Goal: Transaction & Acquisition: Purchase product/service

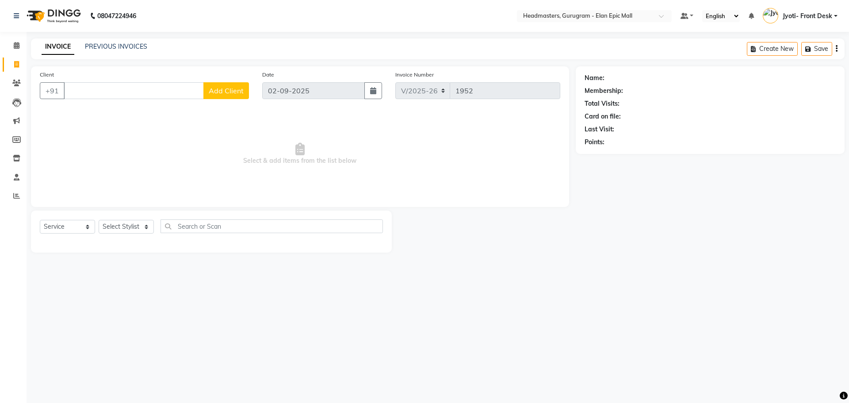
select select "service"
click at [109, 222] on select "Select Stylist [PERSON_NAME] Amit [PERSON_NAME] [PERSON_NAME] [PERSON_NAME] [PE…" at bounding box center [126, 227] width 55 height 14
select select "79365"
click at [99, 220] on select "Select Stylist [PERSON_NAME] Amit [PERSON_NAME] [PERSON_NAME] [PERSON_NAME] [PE…" at bounding box center [126, 227] width 55 height 14
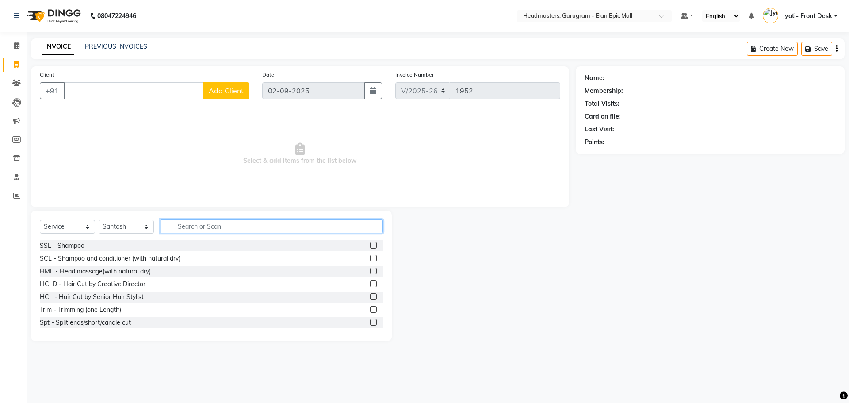
click at [238, 226] on input "text" at bounding box center [272, 226] width 223 height 14
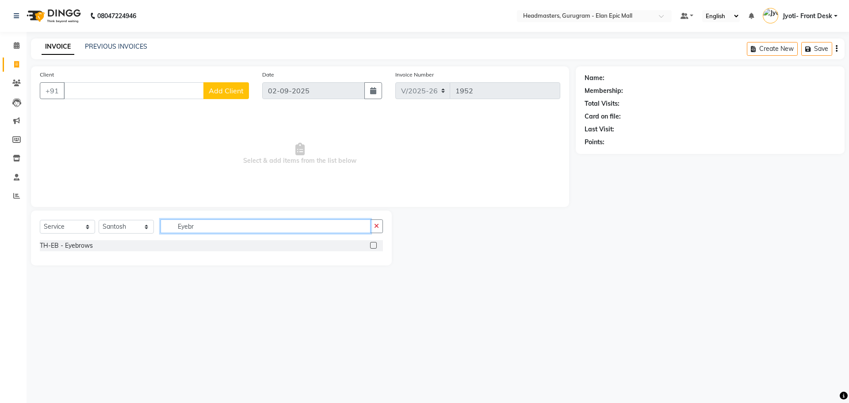
type input "Eyebr"
click at [371, 246] on label at bounding box center [373, 245] width 7 height 7
click at [371, 246] on input "checkbox" at bounding box center [373, 246] width 6 height 6
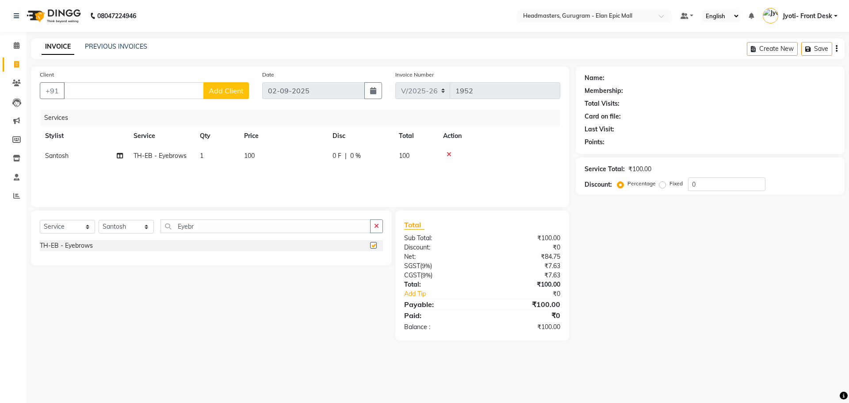
checkbox input "false"
click at [229, 230] on input "Eyebr" at bounding box center [266, 226] width 210 height 14
type input "E"
type input "forehe"
click at [376, 242] on label at bounding box center [373, 245] width 7 height 7
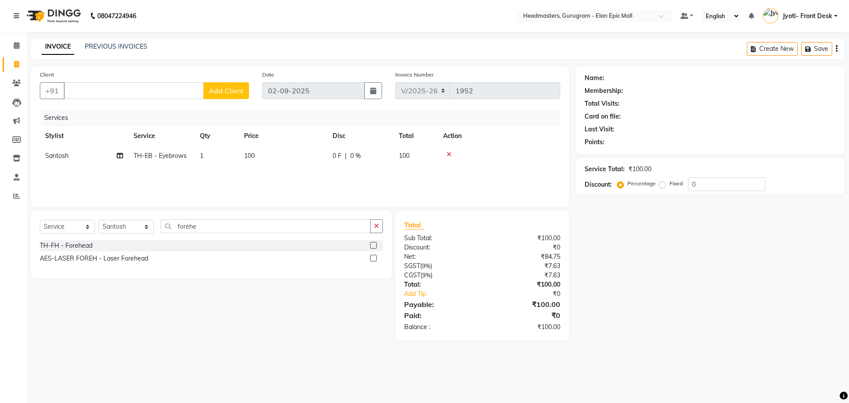
click at [376, 243] on input "checkbox" at bounding box center [373, 246] width 6 height 6
checkbox input "false"
click at [276, 227] on input "forehe" at bounding box center [266, 226] width 210 height 14
type input "f"
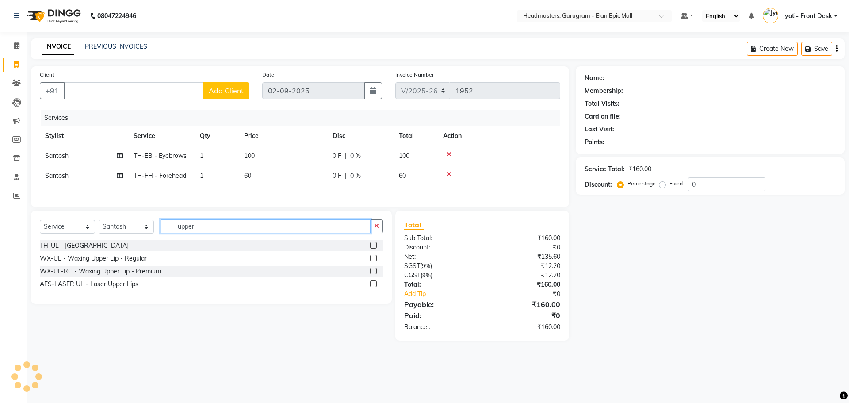
type input "upper"
click at [162, 173] on span "TH-FH - Forehead" at bounding box center [160, 176] width 53 height 8
select select "79365"
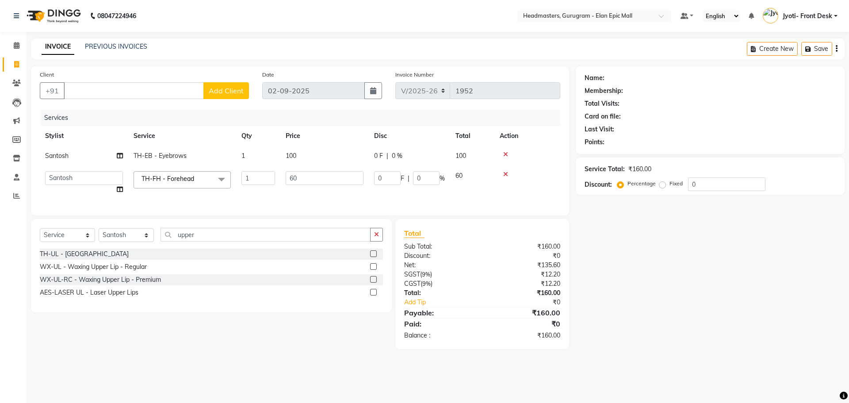
click at [165, 175] on span "TH-FH - Forehead" at bounding box center [168, 179] width 53 height 8
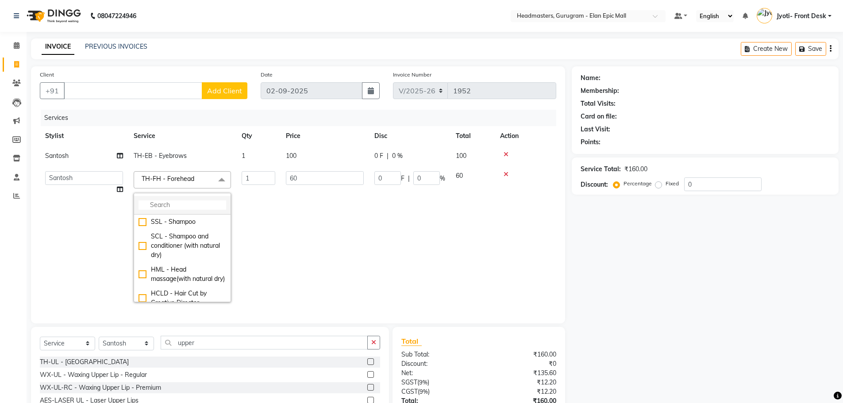
click at [189, 200] on input "multiselect-search" at bounding box center [182, 204] width 88 height 9
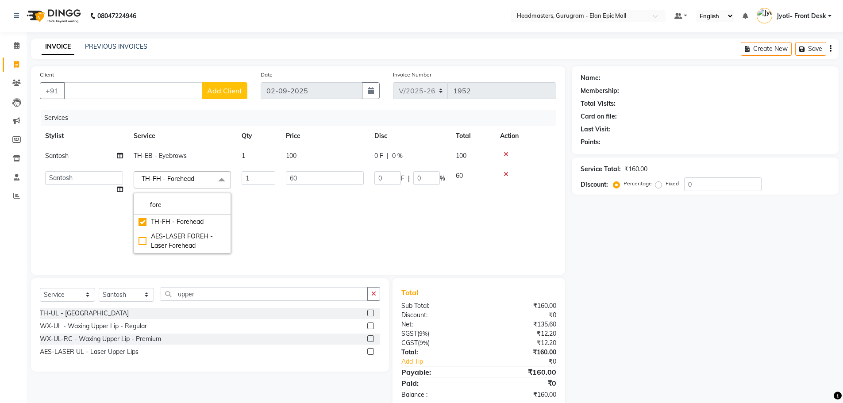
type input "fore"
click at [303, 181] on input "60" at bounding box center [325, 178] width 78 height 14
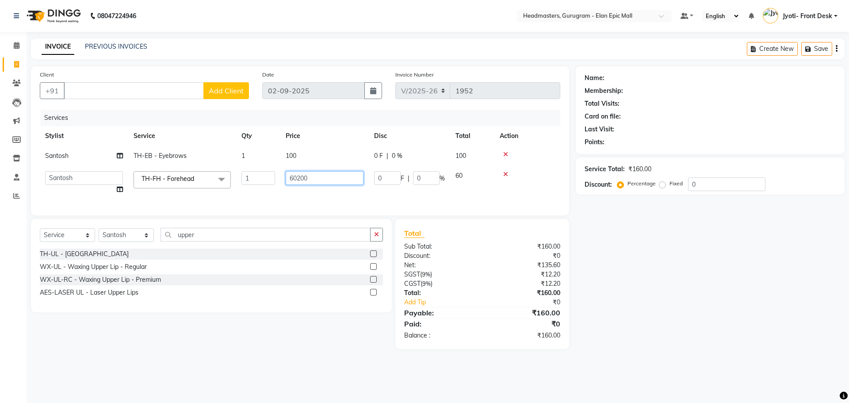
click at [297, 179] on input "60200" at bounding box center [325, 178] width 78 height 14
type input "200"
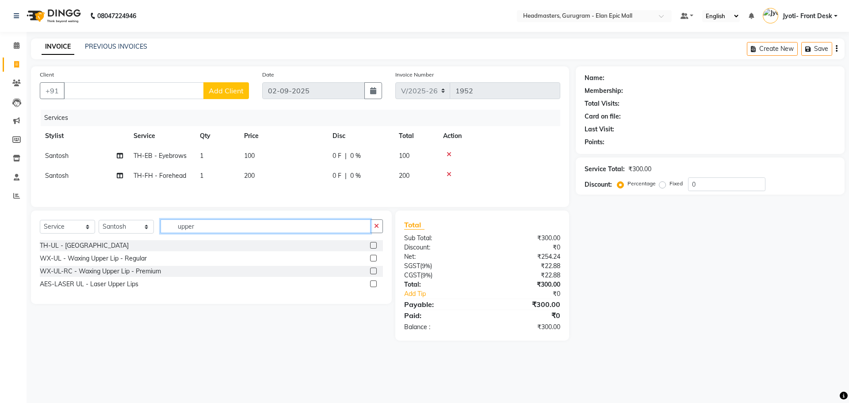
click at [230, 243] on div "Select Service Product Membership Package Voucher Prepaid Gift Card Select Styl…" at bounding box center [211, 257] width 361 height 93
click at [373, 273] on label at bounding box center [373, 271] width 7 height 7
click at [373, 273] on input "checkbox" at bounding box center [373, 272] width 6 height 6
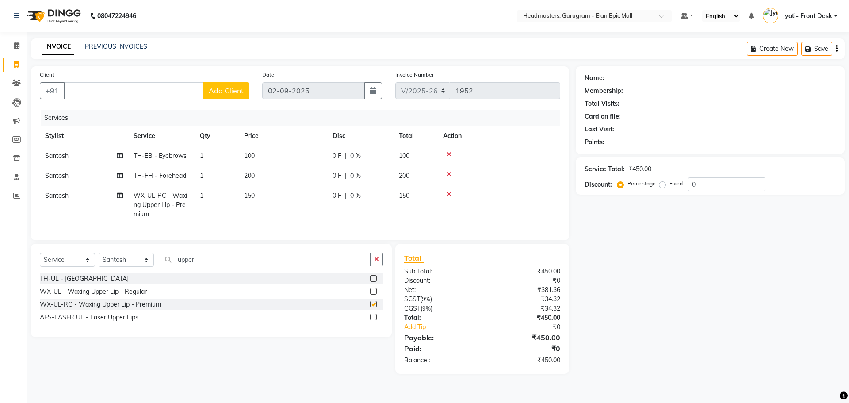
checkbox input "false"
click at [257, 196] on td "150" at bounding box center [283, 205] width 88 height 38
select select "79365"
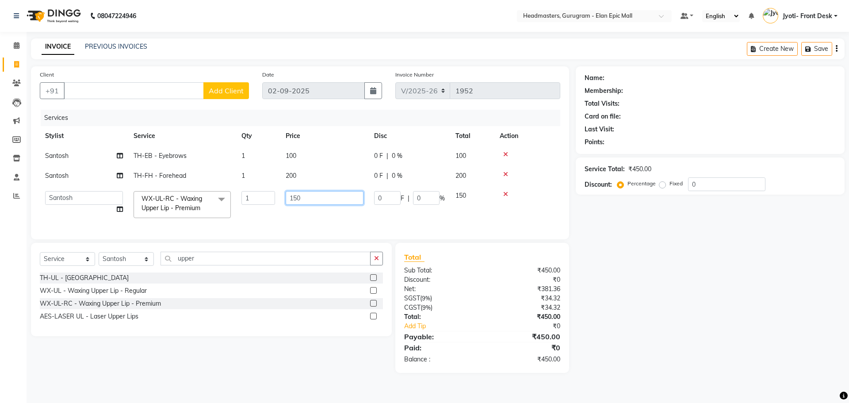
click at [297, 197] on input "150" at bounding box center [325, 198] width 78 height 14
type input "200"
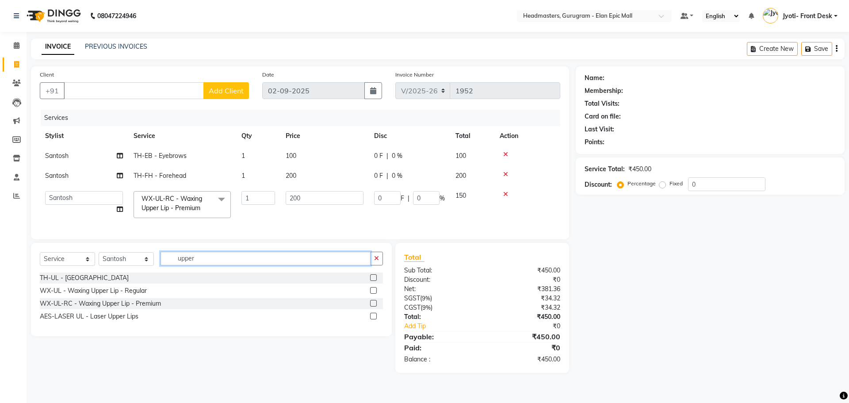
click at [226, 265] on input "upper" at bounding box center [266, 259] width 210 height 14
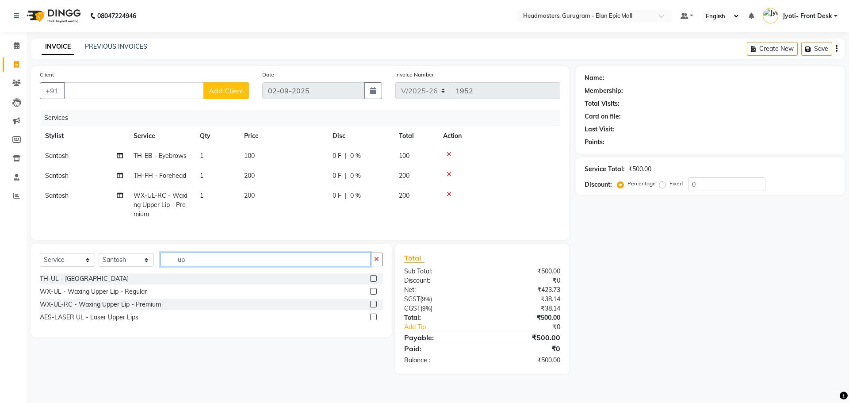
type input "u"
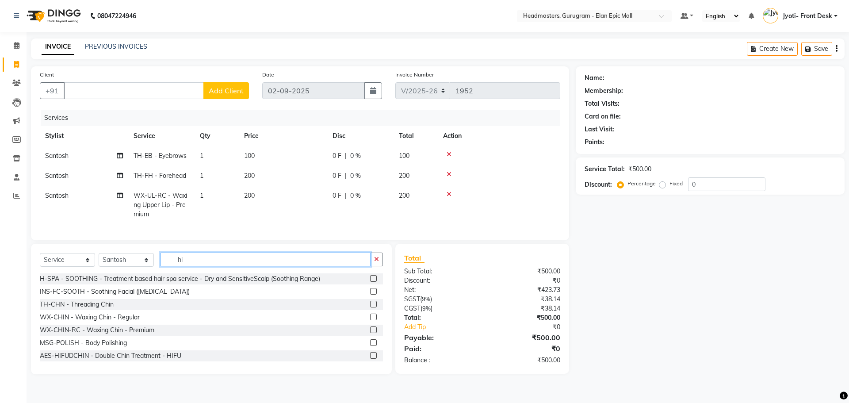
type input "h"
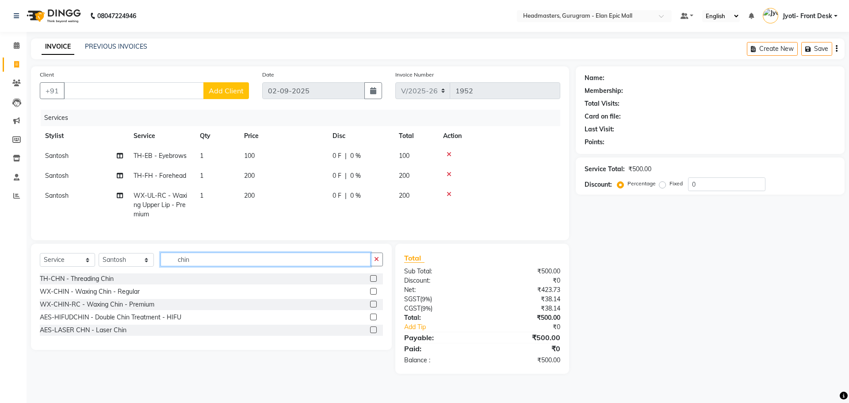
type input "chin"
drag, startPoint x: 373, startPoint y: 309, endPoint x: 362, endPoint y: 308, distance: 11.1
click at [373, 307] on label at bounding box center [373, 304] width 7 height 7
click at [373, 307] on input "checkbox" at bounding box center [373, 305] width 6 height 6
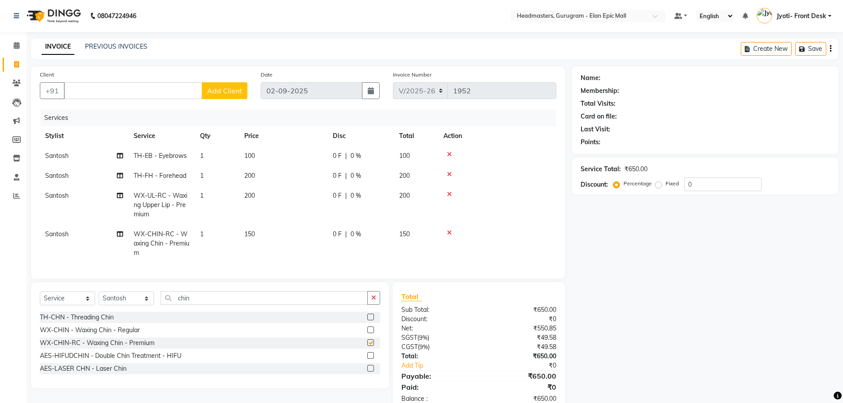
checkbox input "false"
click at [253, 232] on span "150" at bounding box center [249, 234] width 11 height 8
select select "79365"
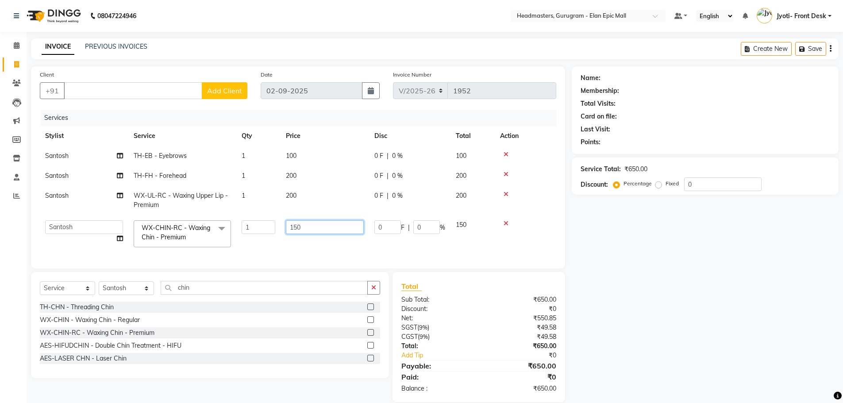
click at [296, 227] on input "150" at bounding box center [325, 227] width 78 height 14
type input "200"
click at [208, 296] on div "Select Service Product Membership Package Voucher Prepaid Gift Card Select Styl…" at bounding box center [210, 325] width 358 height 106
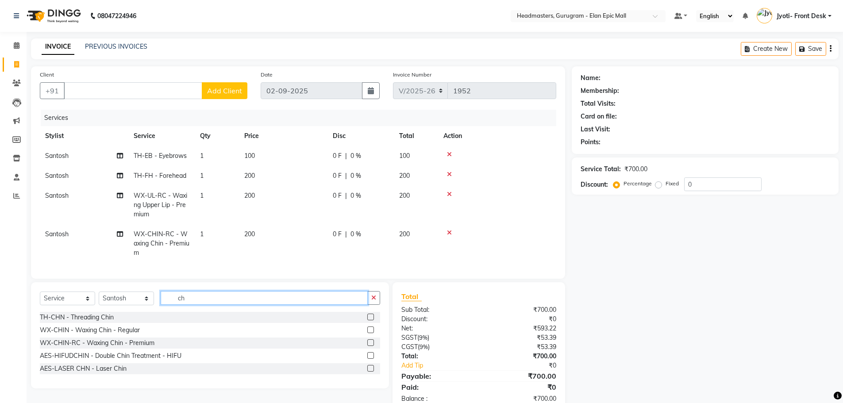
type input "c"
type input "under"
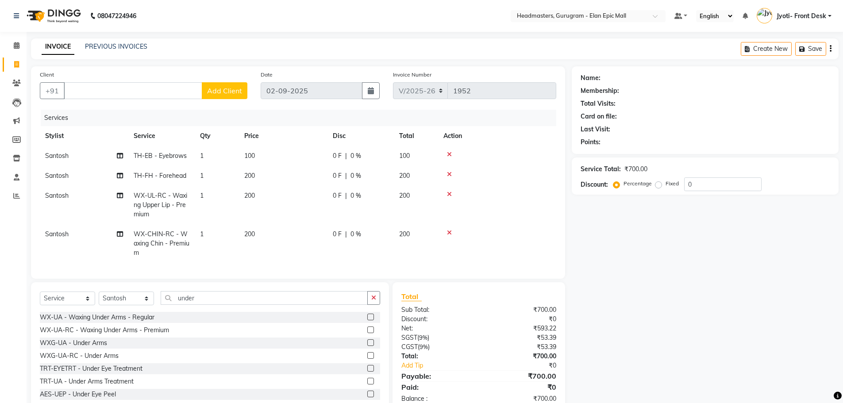
click at [367, 333] on label at bounding box center [370, 329] width 7 height 7
click at [367, 333] on input "checkbox" at bounding box center [370, 330] width 6 height 6
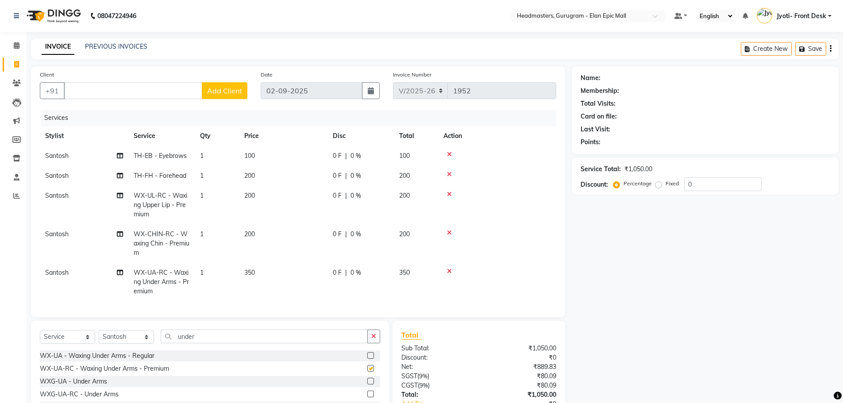
checkbox input "false"
click at [257, 275] on td "350" at bounding box center [283, 282] width 88 height 38
select select "79365"
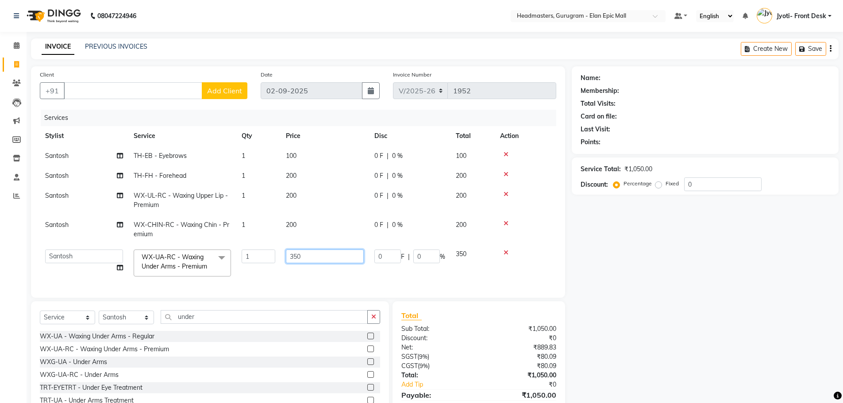
click at [299, 256] on input "350" at bounding box center [325, 257] width 78 height 14
type input "400"
click at [225, 322] on div "Client +91 Add Client Date [DATE] Invoice Number V/[PHONE_NUMBER] Services Styl…" at bounding box center [297, 248] width 547 height 365
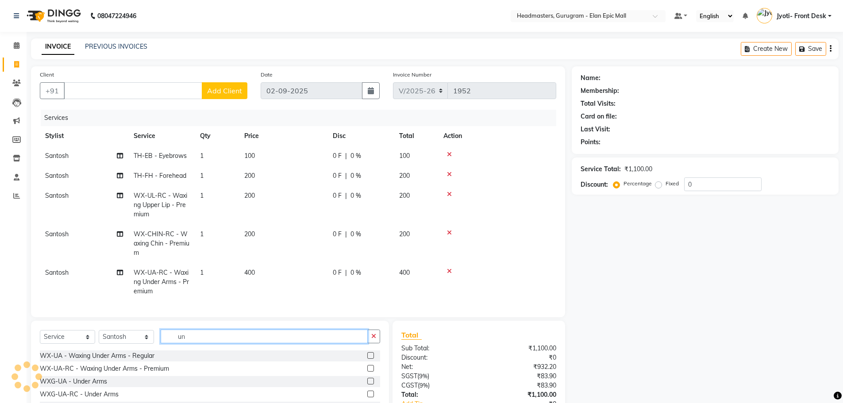
type input "u"
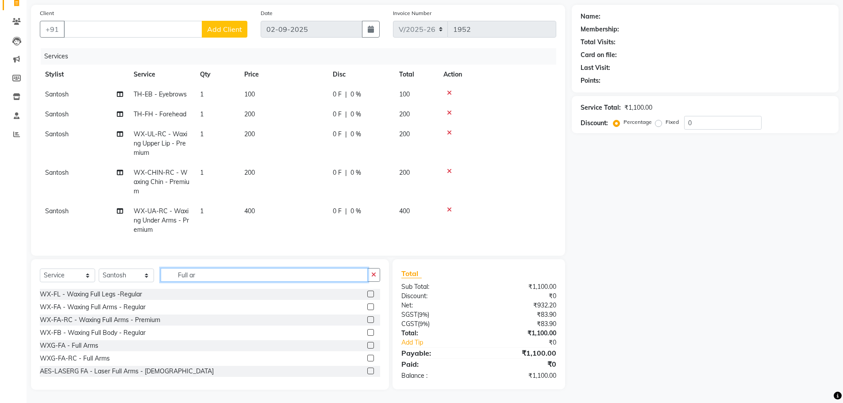
type input "Full ar"
click at [367, 319] on label at bounding box center [370, 319] width 7 height 7
click at [367, 319] on input "checkbox" at bounding box center [370, 320] width 6 height 6
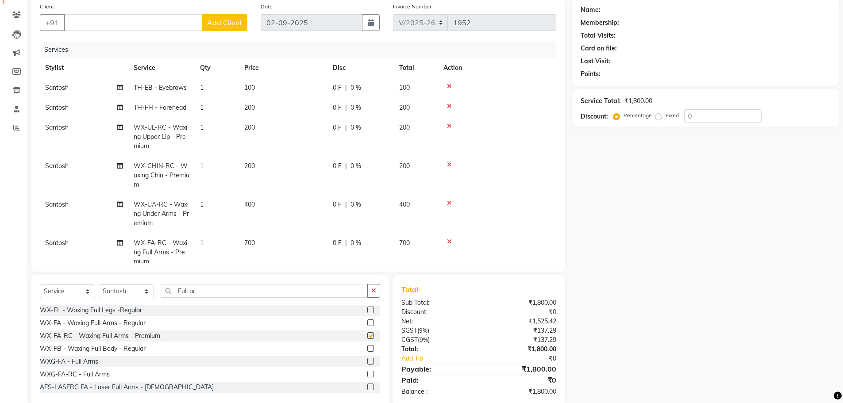
checkbox input "false"
click at [250, 242] on span "700" at bounding box center [249, 243] width 11 height 8
select select "79365"
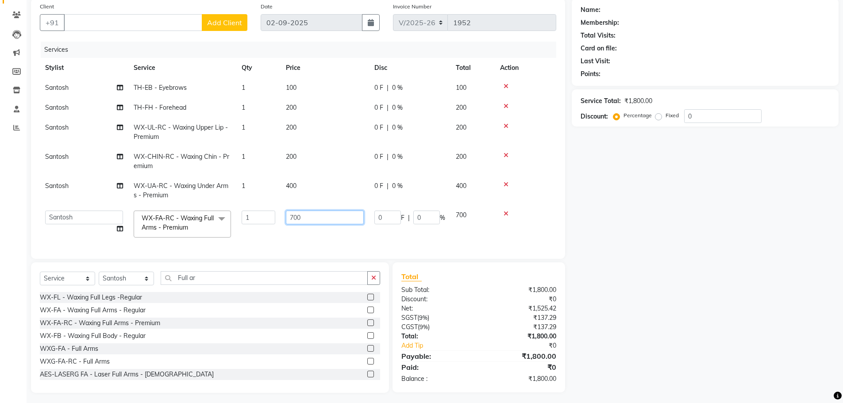
click at [296, 218] on input "700" at bounding box center [325, 218] width 78 height 14
type input "750"
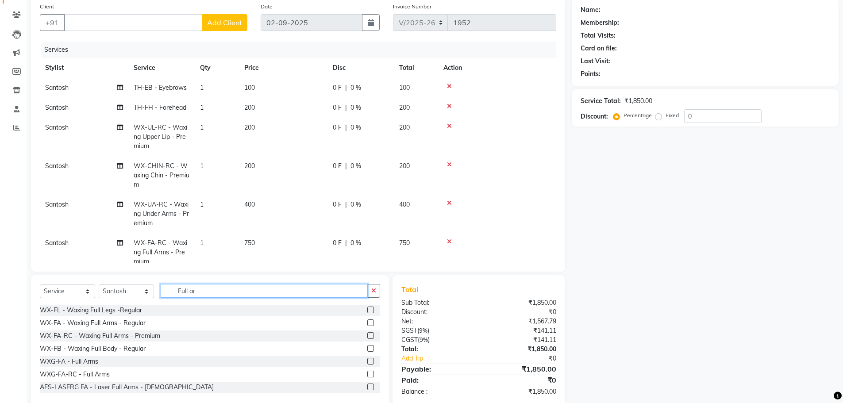
click at [246, 285] on input "Full ar" at bounding box center [264, 291] width 207 height 14
type input "F"
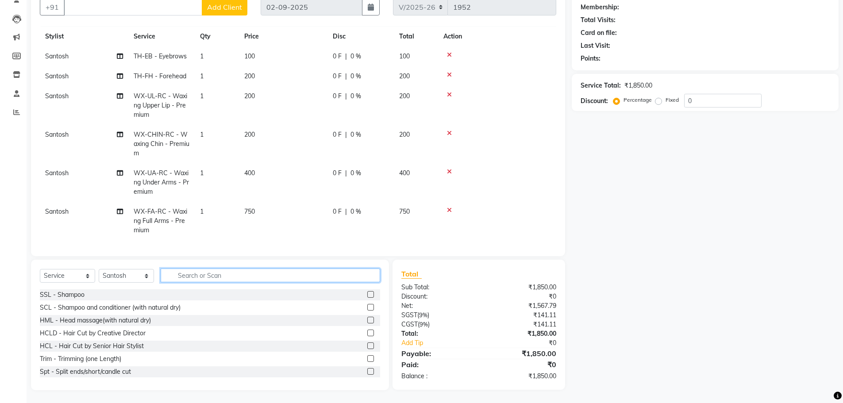
scroll to position [84, 0]
click at [194, 274] on input "text" at bounding box center [270, 275] width 219 height 14
type input "C"
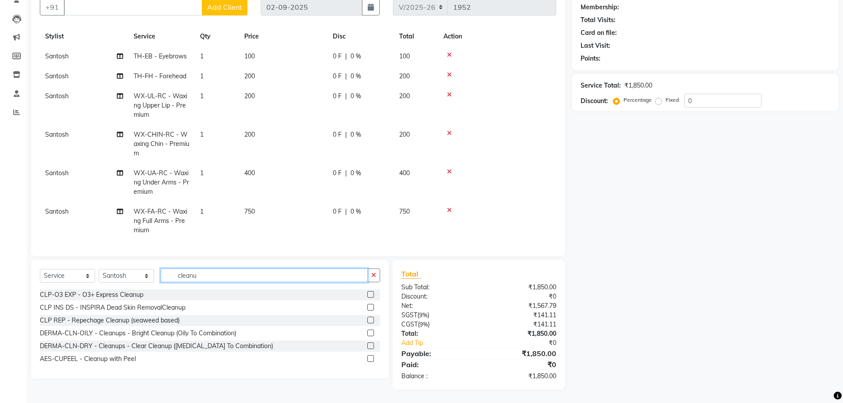
scroll to position [84, 0]
type input "cleanu"
click at [372, 320] on label at bounding box center [370, 320] width 7 height 7
click at [372, 320] on input "checkbox" at bounding box center [370, 321] width 6 height 6
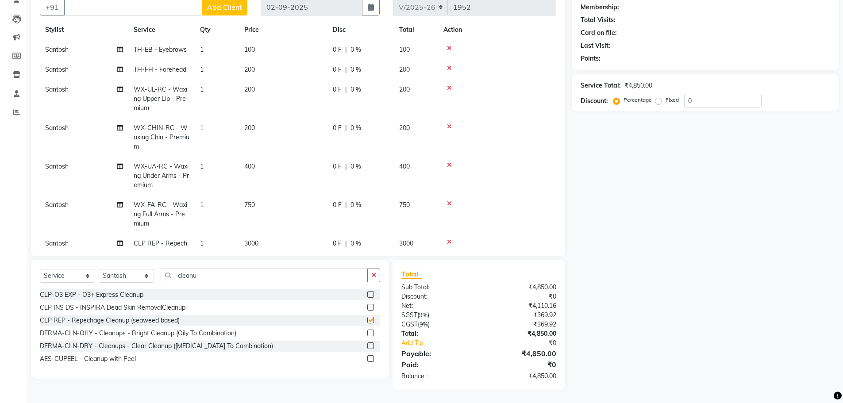
checkbox input "false"
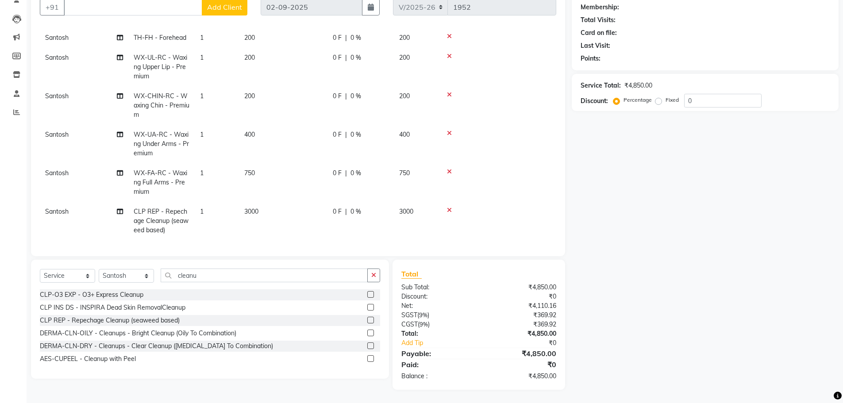
click at [254, 207] on span "3000" at bounding box center [251, 211] width 14 height 8
select select "79365"
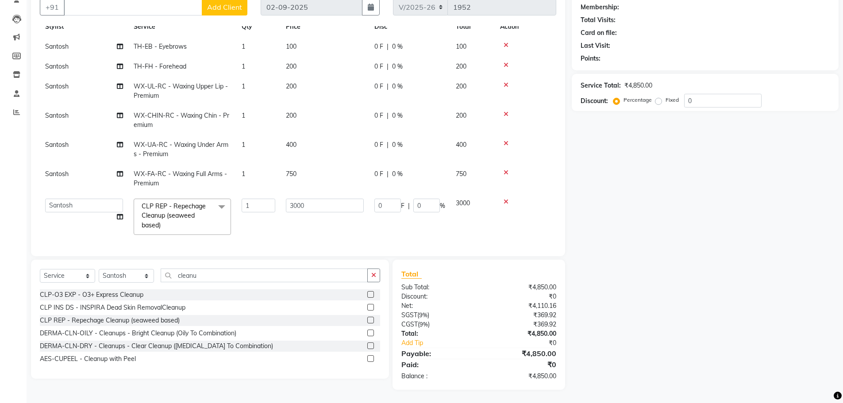
scroll to position [32, 0]
click at [369, 332] on label at bounding box center [370, 333] width 7 height 7
click at [369, 332] on input "checkbox" at bounding box center [370, 333] width 6 height 6
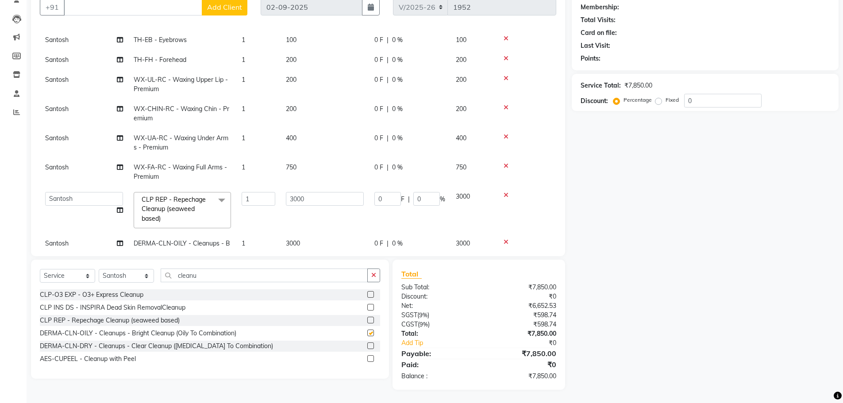
scroll to position [61, 0]
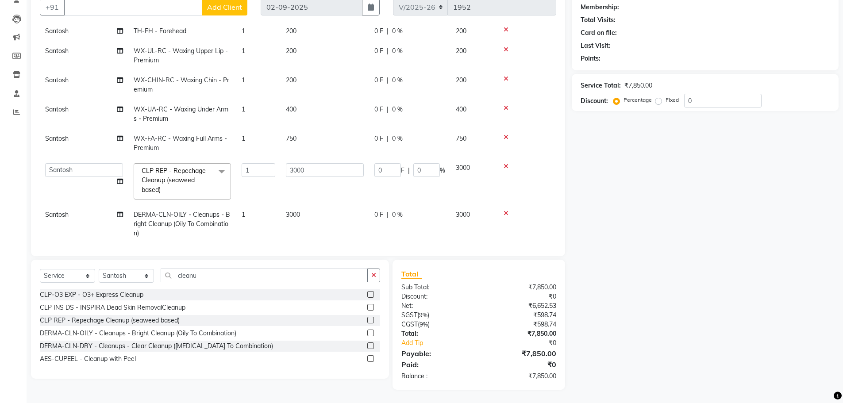
checkbox input "false"
click at [506, 167] on icon at bounding box center [505, 166] width 5 height 6
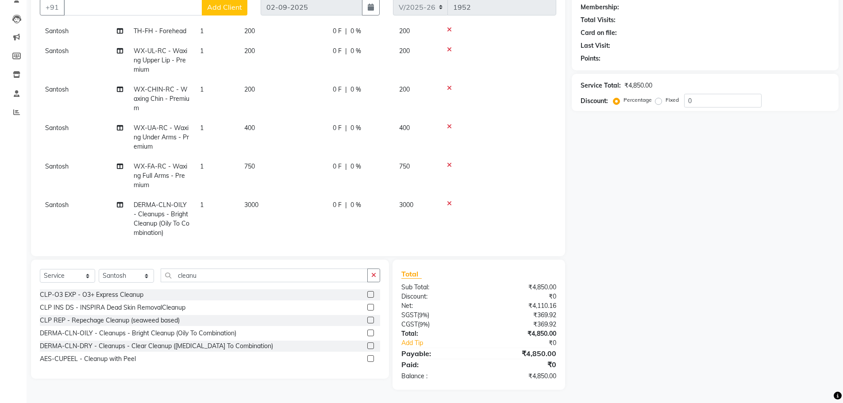
click at [252, 206] on span "3000" at bounding box center [251, 205] width 14 height 8
select select "79365"
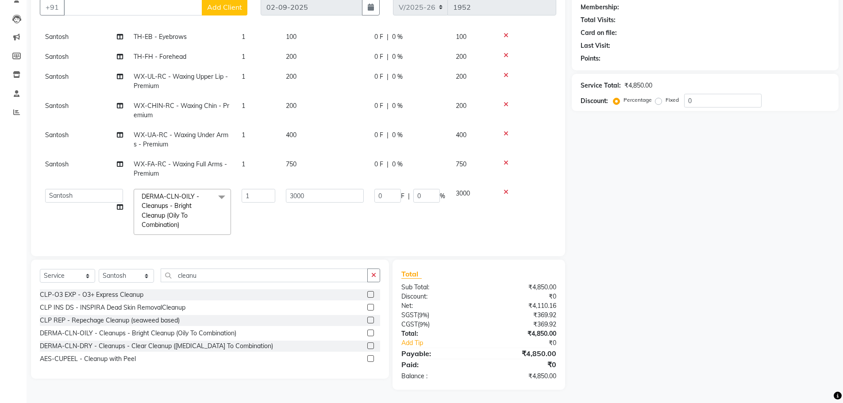
scroll to position [42, 0]
click at [296, 190] on input "3000" at bounding box center [325, 196] width 78 height 14
type input "3500"
click at [276, 274] on input "cleanu" at bounding box center [264, 276] width 207 height 14
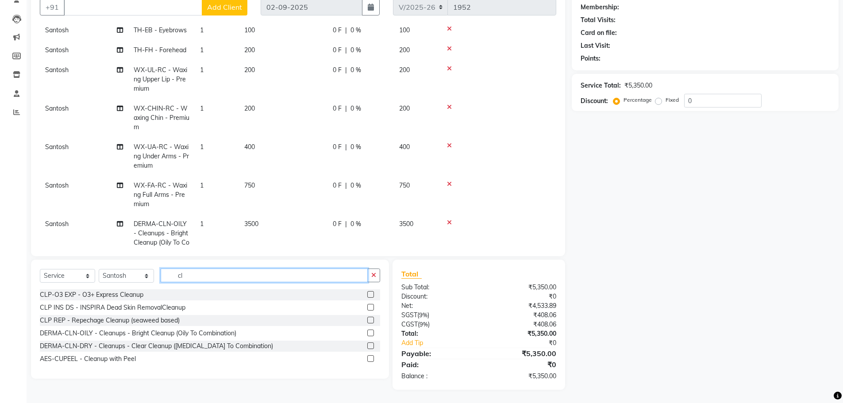
type input "c"
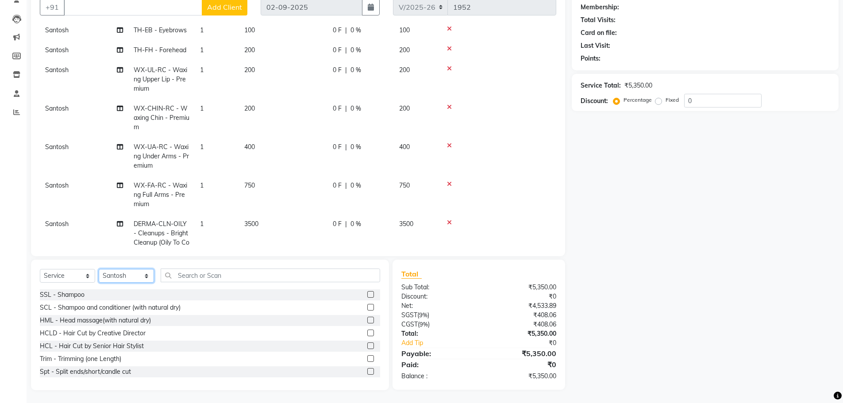
click at [137, 277] on select "Select Stylist [PERSON_NAME] Amit [PERSON_NAME] [PERSON_NAME] [PERSON_NAME] [PE…" at bounding box center [126, 276] width 55 height 14
select select "86169"
click at [99, 269] on select "Select Stylist [PERSON_NAME] Amit [PERSON_NAME] [PERSON_NAME] [PERSON_NAME] [PE…" at bounding box center [126, 276] width 55 height 14
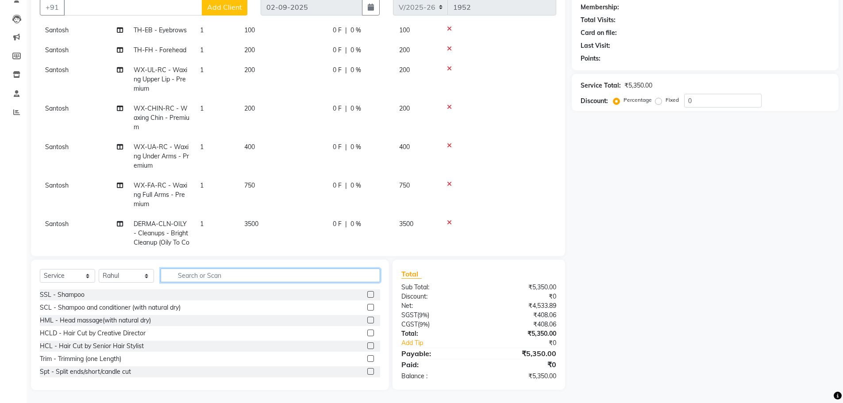
click at [227, 274] on input "text" at bounding box center [270, 276] width 219 height 14
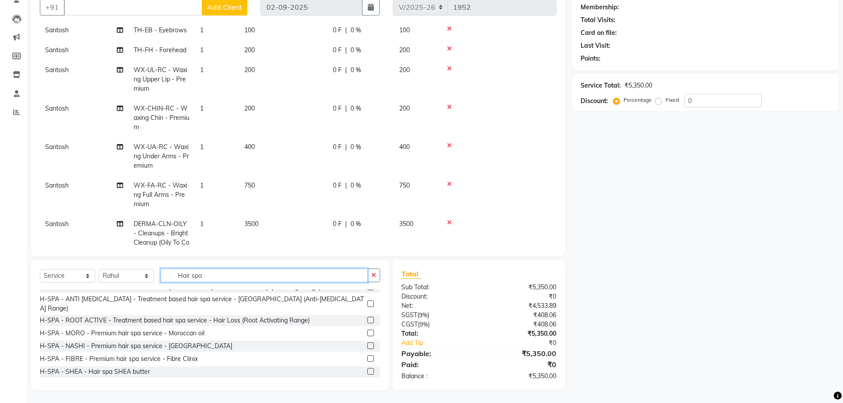
scroll to position [0, 0]
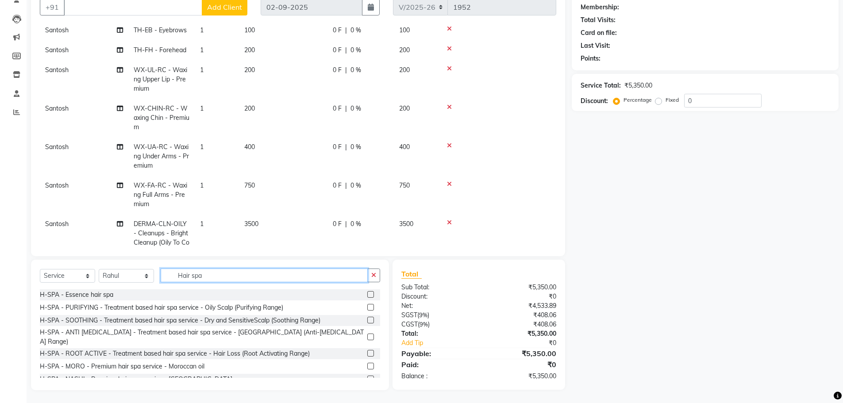
type input "Hair spa"
click at [367, 292] on label at bounding box center [370, 294] width 7 height 7
click at [367, 292] on input "checkbox" at bounding box center [370, 295] width 6 height 6
checkbox input "false"
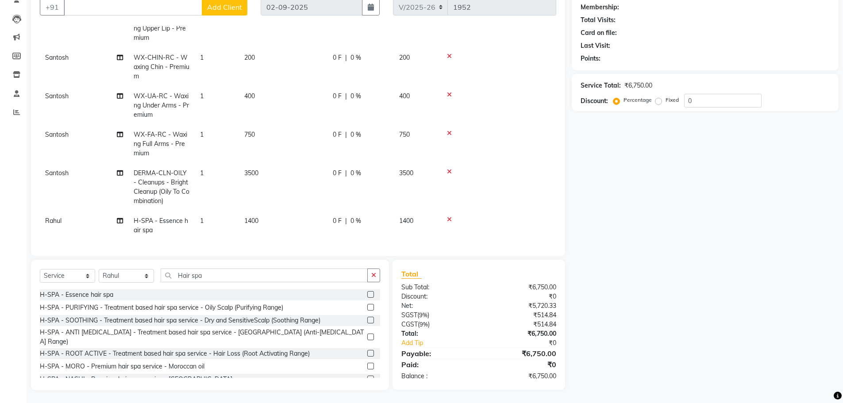
scroll to position [84, 0]
click at [367, 362] on label at bounding box center [370, 365] width 7 height 7
click at [367, 363] on input "checkbox" at bounding box center [370, 366] width 6 height 6
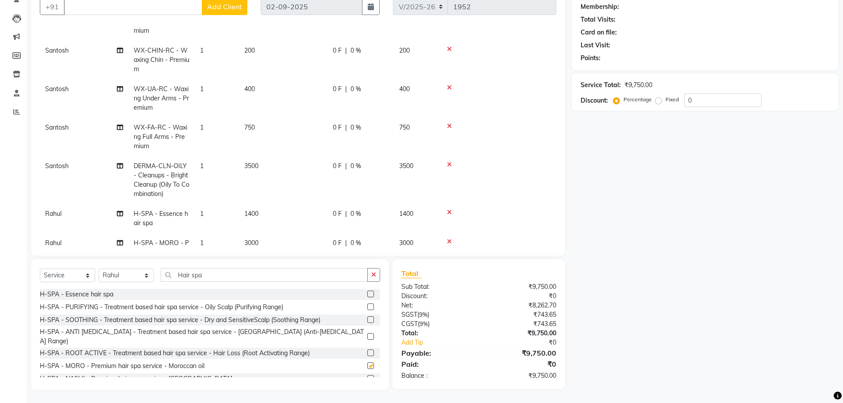
checkbox input "false"
click at [450, 213] on icon at bounding box center [449, 212] width 5 height 6
click at [265, 214] on td "3000" at bounding box center [283, 223] width 88 height 38
select select "86169"
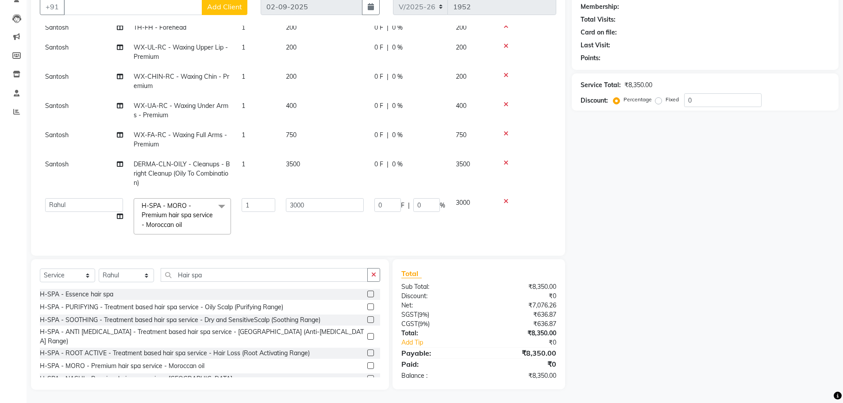
scroll to position [71, 0]
click at [297, 198] on input "3000" at bounding box center [325, 205] width 78 height 14
type input "3500"
click at [220, 273] on input "Hair spa" at bounding box center [264, 275] width 207 height 14
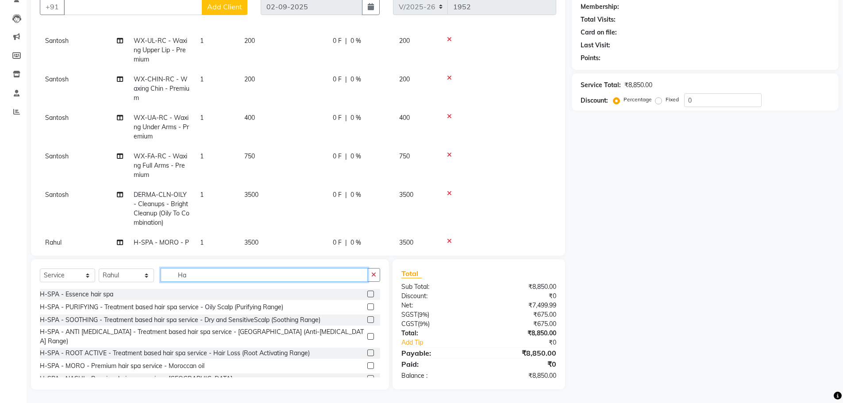
type input "H"
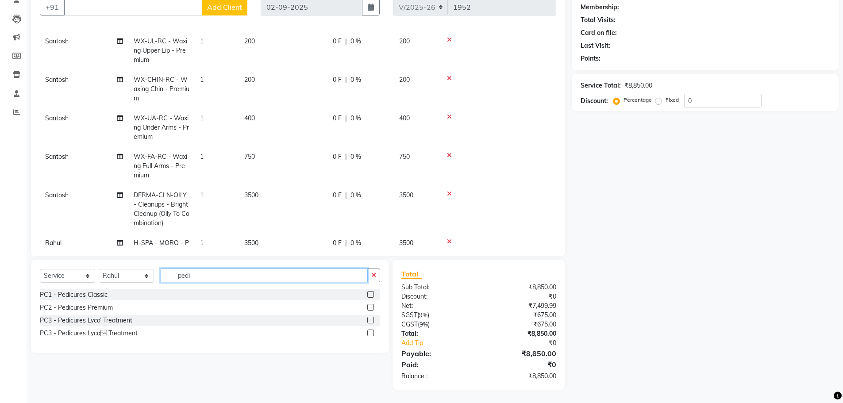
scroll to position [84, 0]
type input "pedic"
click at [370, 295] on label at bounding box center [370, 294] width 7 height 7
click at [370, 295] on input "checkbox" at bounding box center [370, 295] width 6 height 6
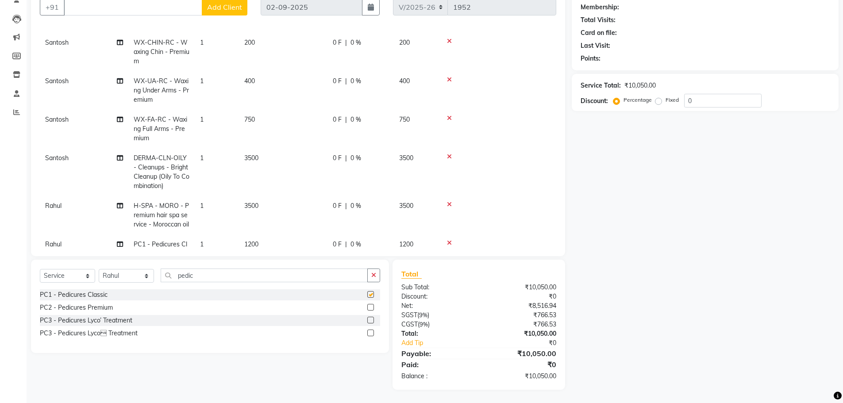
checkbox input "false"
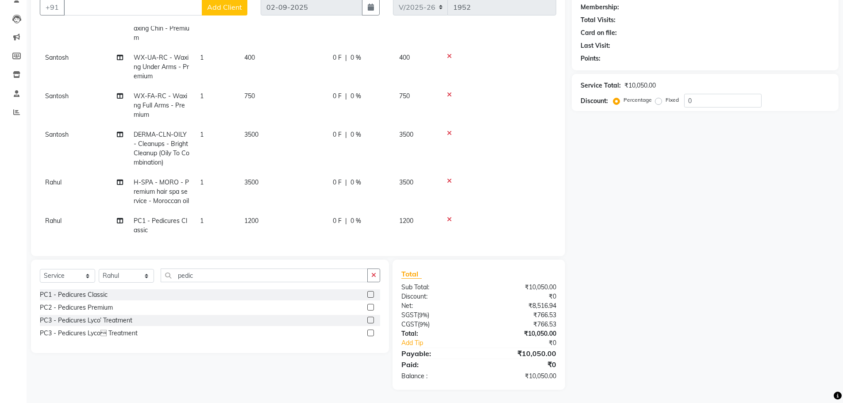
click at [260, 214] on td "1200" at bounding box center [283, 225] width 88 height 29
select select "86169"
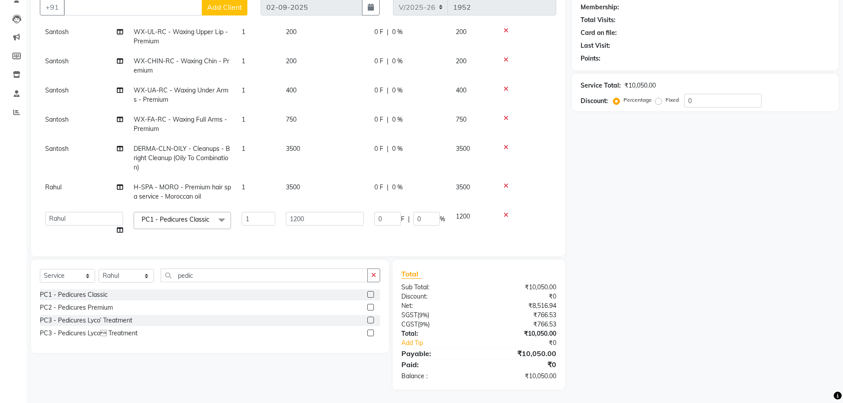
scroll to position [87, 0]
click at [297, 215] on input "1200" at bounding box center [325, 219] width 78 height 14
type input "900"
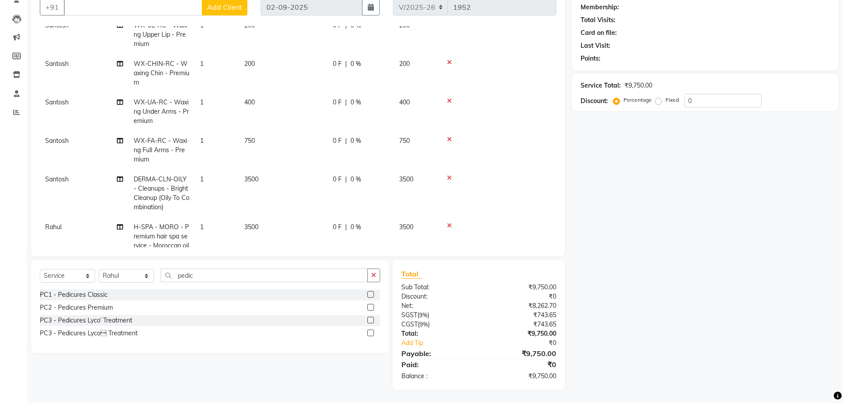
click at [624, 242] on div "Name: Membership: Total Visits: Card on file: Last Visit: Points: Service Total…" at bounding box center [708, 186] width 273 height 407
click at [106, 10] on input "Client" at bounding box center [133, 7] width 138 height 17
click at [93, 29] on span "Ankita" at bounding box center [85, 27] width 22 height 9
type input "7303335021"
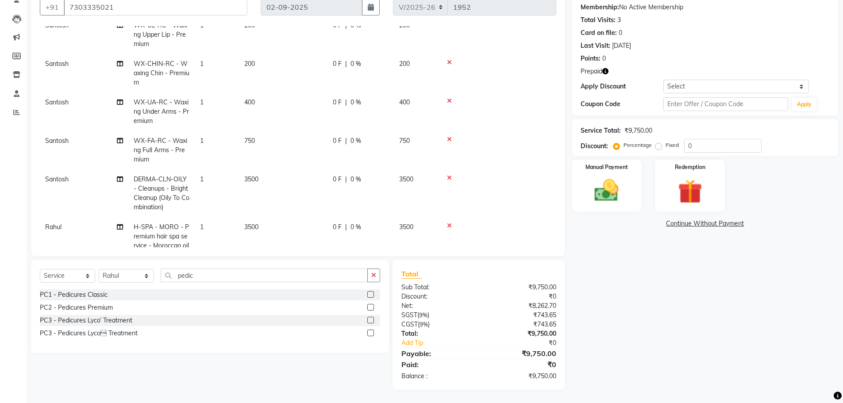
scroll to position [0, 0]
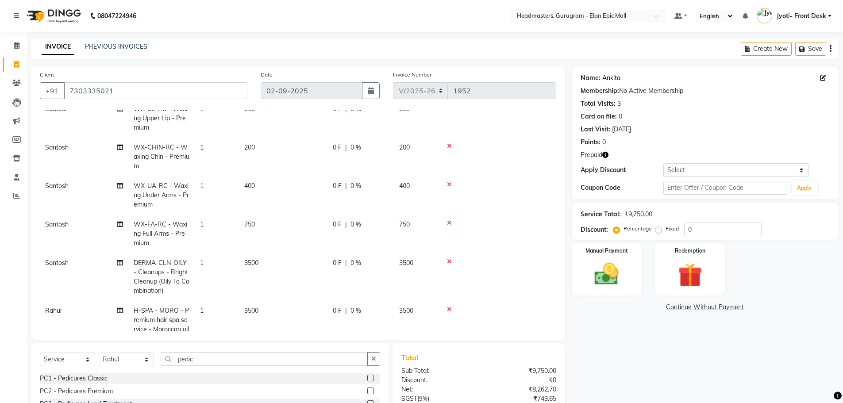
click at [603, 80] on link "Ankita" at bounding box center [611, 77] width 18 height 9
click at [680, 278] on img at bounding box center [689, 275] width 41 height 31
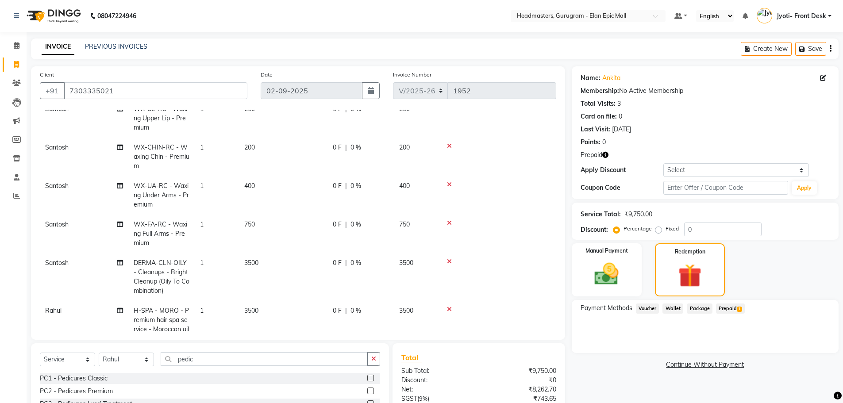
click at [735, 310] on span "Prepaid 1" at bounding box center [730, 308] width 29 height 10
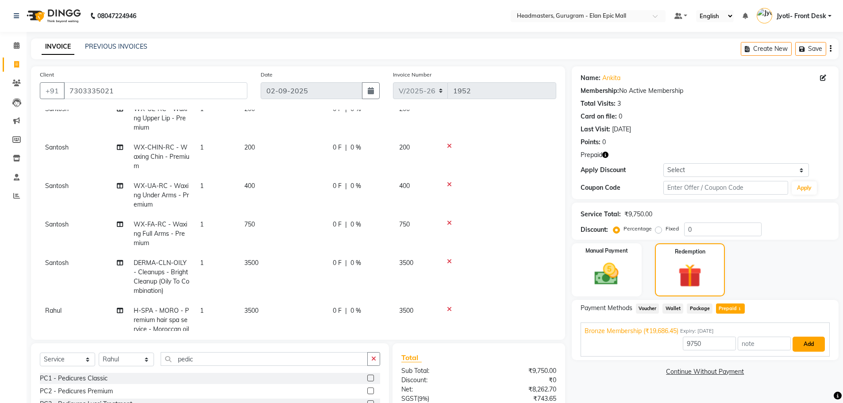
click at [810, 346] on button "Add" at bounding box center [808, 344] width 32 height 15
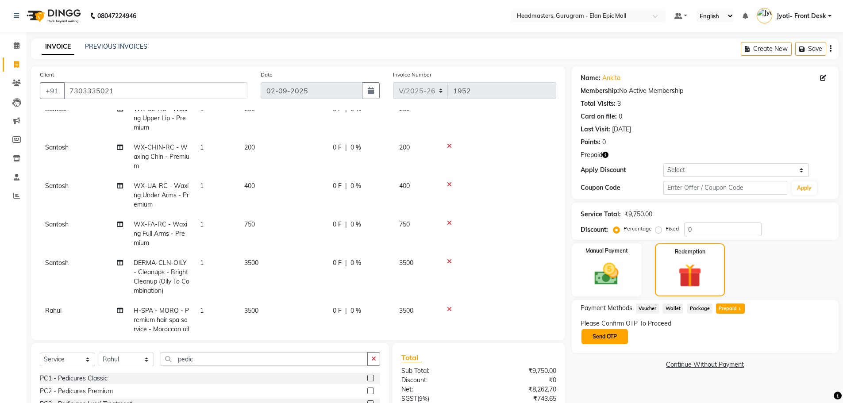
click at [592, 339] on button "Send OTP" at bounding box center [604, 336] width 46 height 15
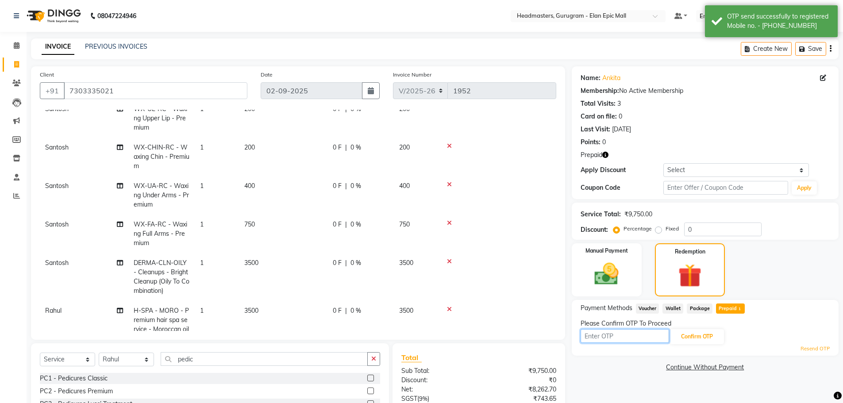
click at [595, 332] on input "text" at bounding box center [624, 336] width 88 height 14
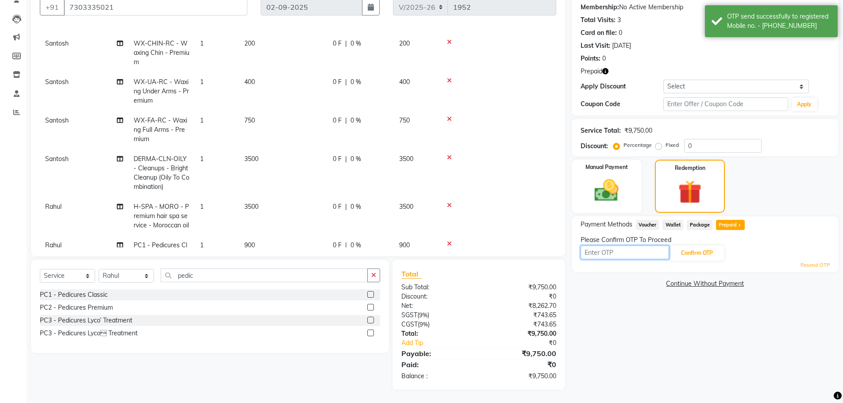
scroll to position [138, 0]
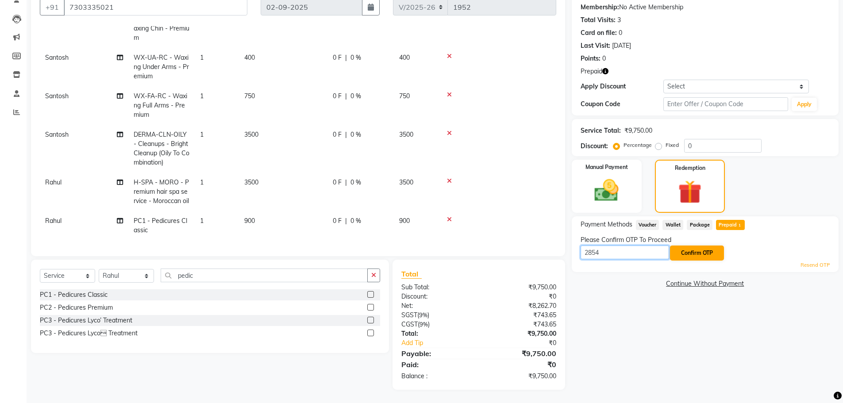
type input "2854"
click at [711, 256] on button "Confirm OTP" at bounding box center [697, 253] width 54 height 15
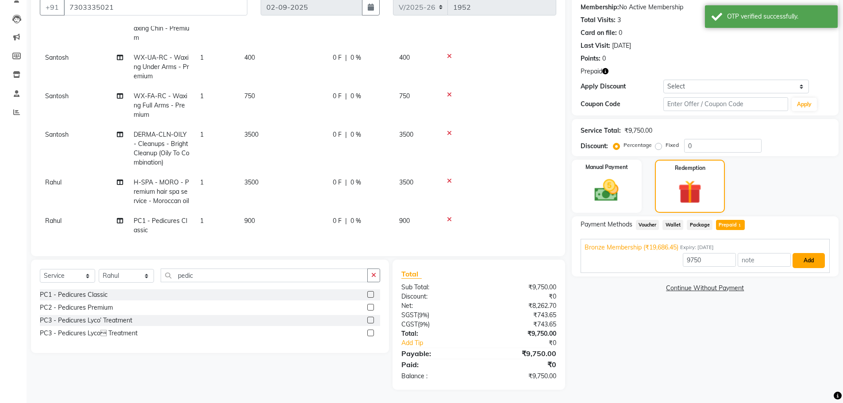
click at [812, 260] on button "Add" at bounding box center [808, 260] width 32 height 15
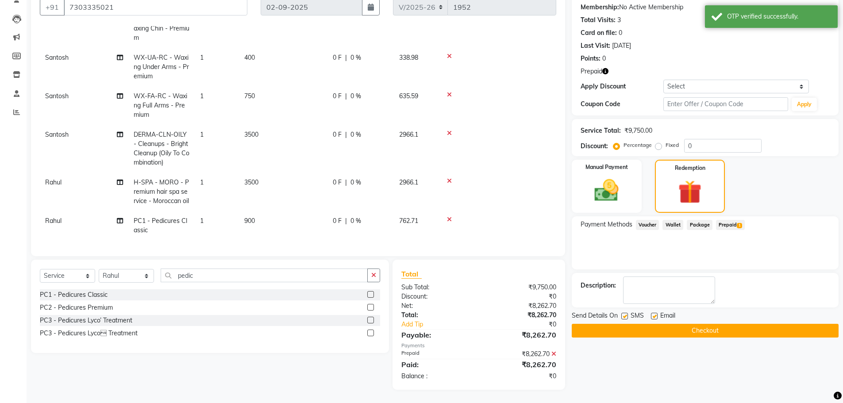
click at [696, 332] on button "Checkout" at bounding box center [705, 331] width 267 height 14
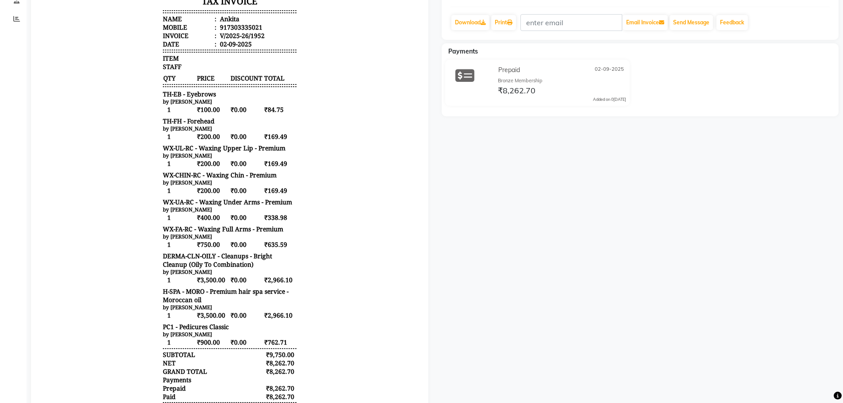
scroll to position [265, 0]
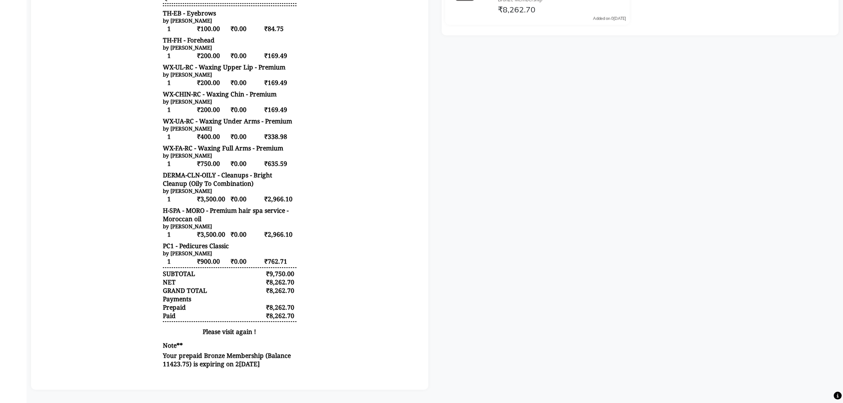
select select "service"
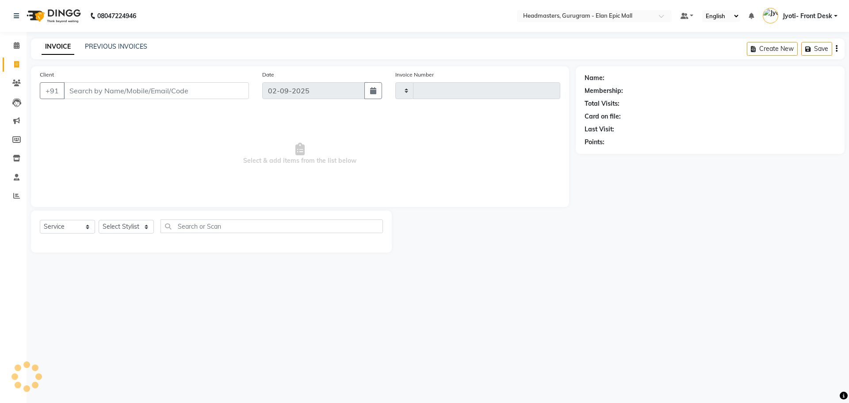
type input "1953"
select select "7499"
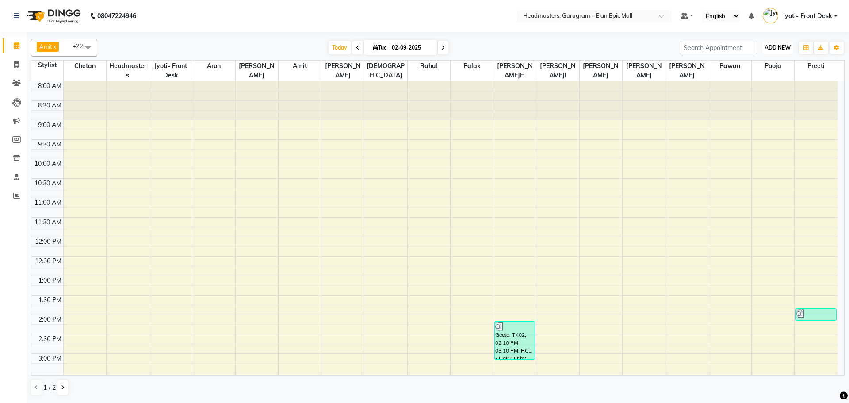
click at [779, 43] on button "ADD NEW Toggle Dropdown" at bounding box center [778, 48] width 31 height 12
click at [761, 79] on link "Add Invoice" at bounding box center [758, 76] width 70 height 12
select select "service"
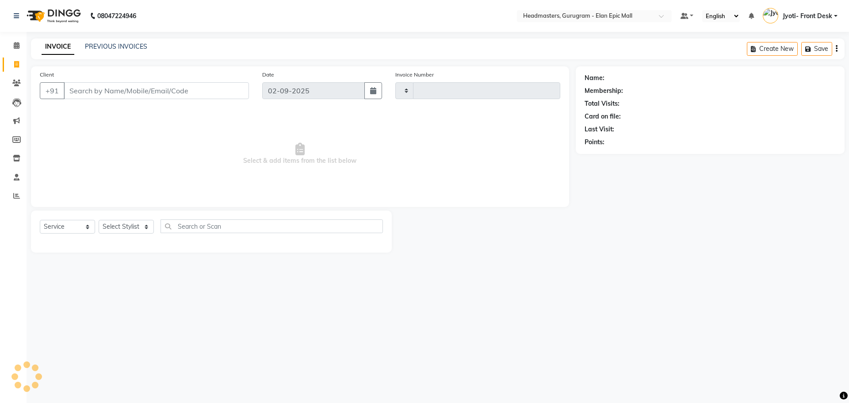
type input "1953"
select select "7499"
type input "9910098908"
click at [231, 91] on span "Add Client" at bounding box center [226, 90] width 35 height 9
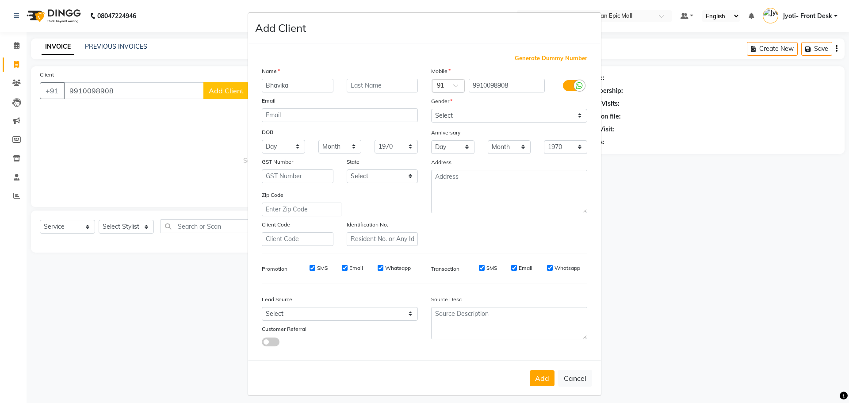
type input "Bhavika"
click at [494, 111] on select "Select [DEMOGRAPHIC_DATA] [DEMOGRAPHIC_DATA] Other Prefer Not To Say" at bounding box center [509, 116] width 156 height 14
select select "[DEMOGRAPHIC_DATA]"
click at [431, 109] on select "Select [DEMOGRAPHIC_DATA] [DEMOGRAPHIC_DATA] Other Prefer Not To Say" at bounding box center [509, 116] width 156 height 14
click at [536, 380] on button "Add" at bounding box center [542, 378] width 25 height 16
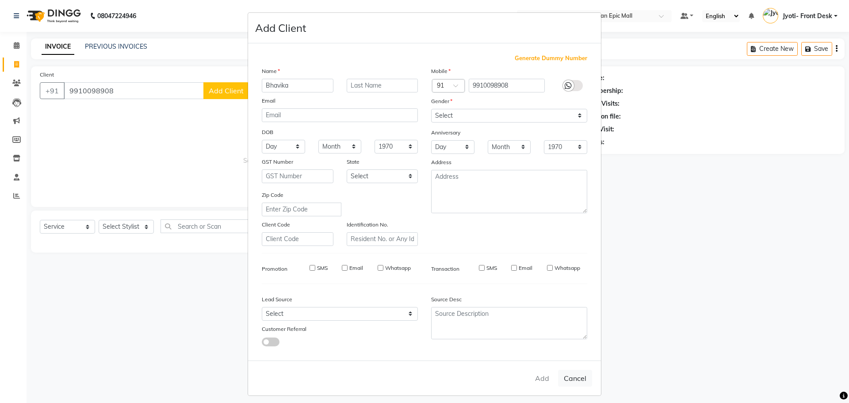
select select
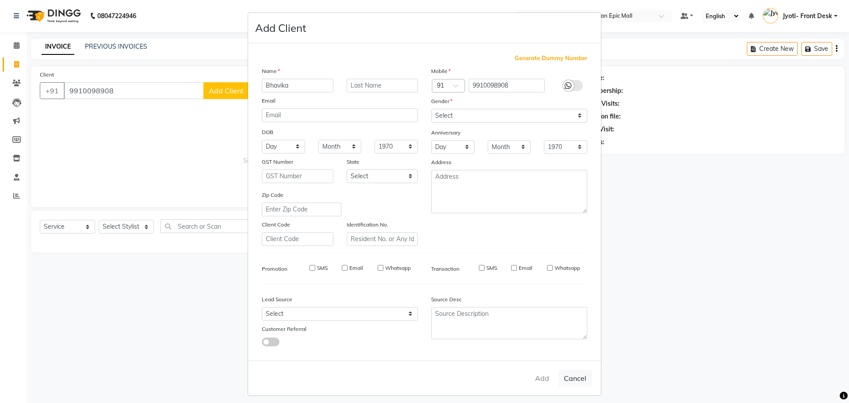
select select
checkbox input "false"
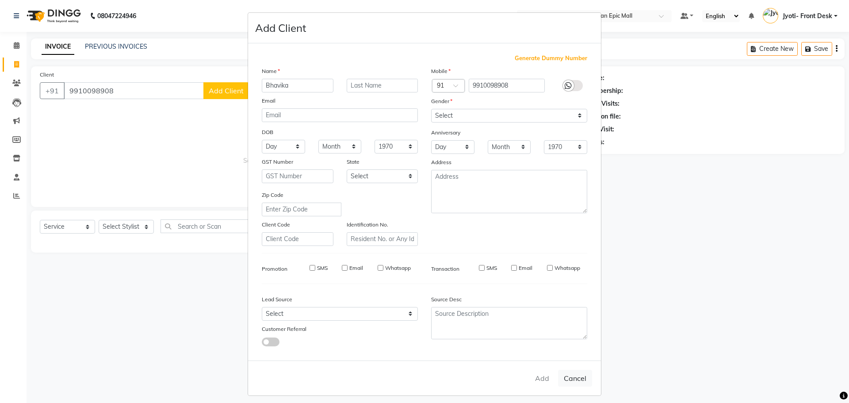
checkbox input "false"
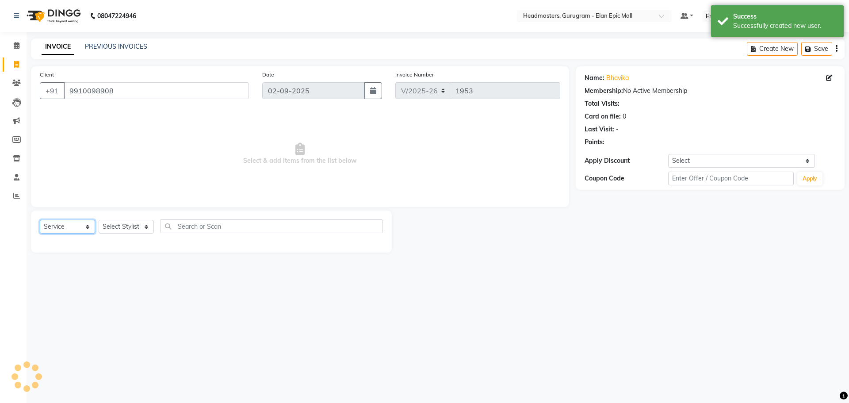
click at [84, 228] on select "Select Service Product Membership Package Voucher Prepaid Gift Card" at bounding box center [67, 227] width 55 height 14
select select "P"
click at [40, 220] on select "Select Service Product Membership Package Voucher Prepaid Gift Card" at bounding box center [67, 227] width 55 height 14
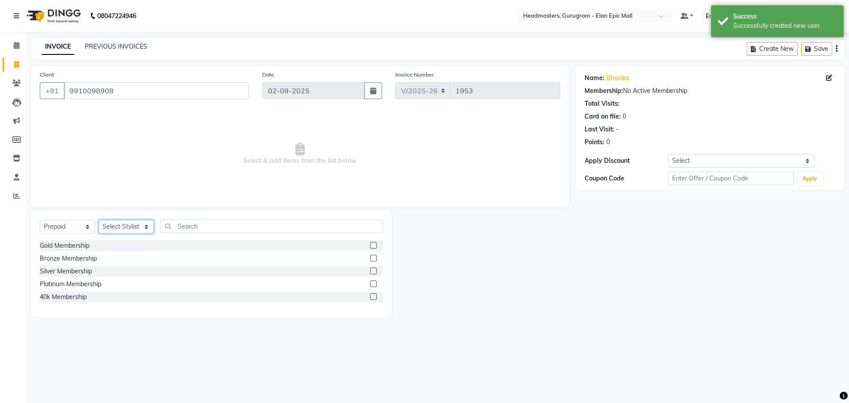
click at [125, 221] on select "Select Stylist [PERSON_NAME] Amit [PERSON_NAME] [PERSON_NAME] [PERSON_NAME] [PE…" at bounding box center [126, 227] width 55 height 14
select select "88839"
click at [99, 220] on select "Select Stylist [PERSON_NAME] Amit [PERSON_NAME] [PERSON_NAME] [PERSON_NAME] [PE…" at bounding box center [126, 227] width 55 height 14
click at [249, 231] on input "text" at bounding box center [272, 226] width 223 height 14
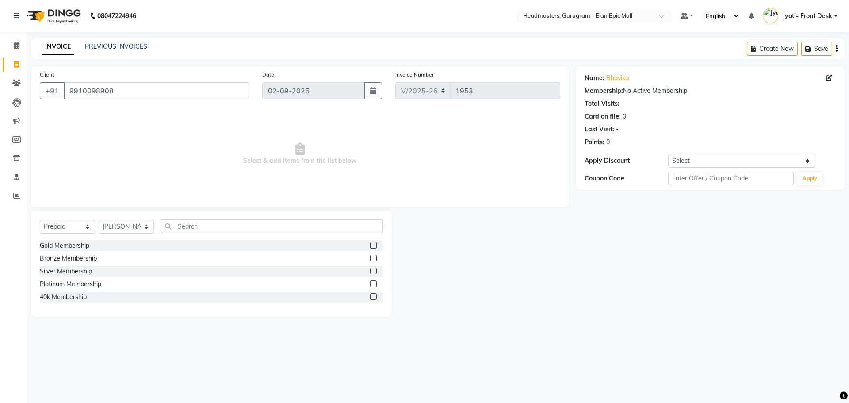
click at [373, 256] on label at bounding box center [373, 258] width 7 height 7
click at [373, 256] on input "checkbox" at bounding box center [373, 259] width 6 height 6
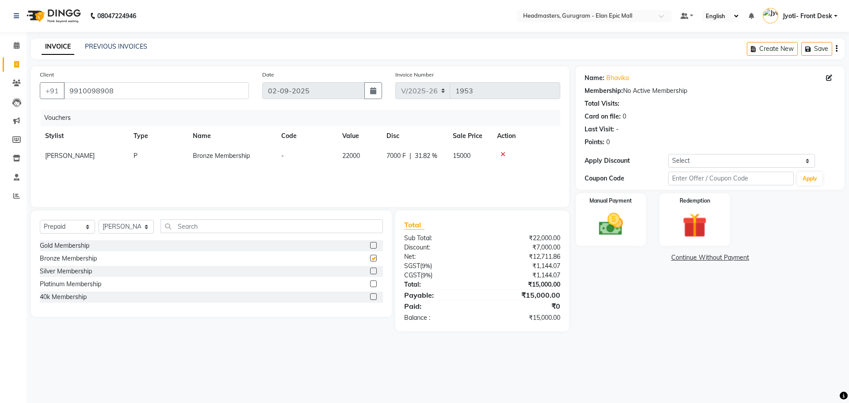
checkbox input "false"
click at [634, 225] on div "Manual Payment" at bounding box center [610, 219] width 73 height 54
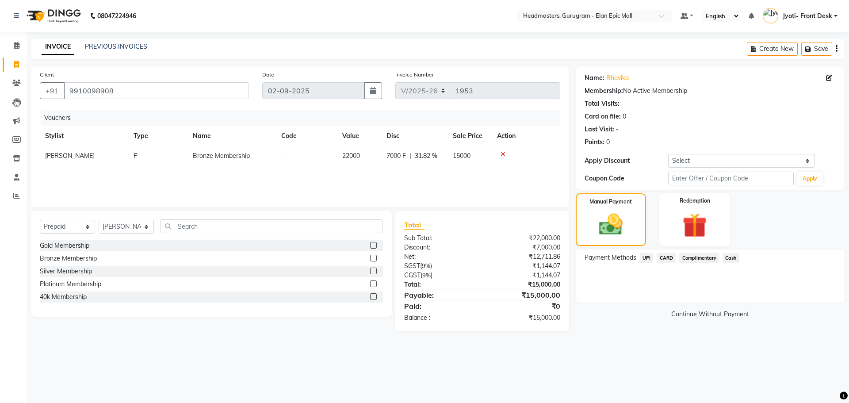
click at [666, 256] on span "CARD" at bounding box center [666, 258] width 19 height 10
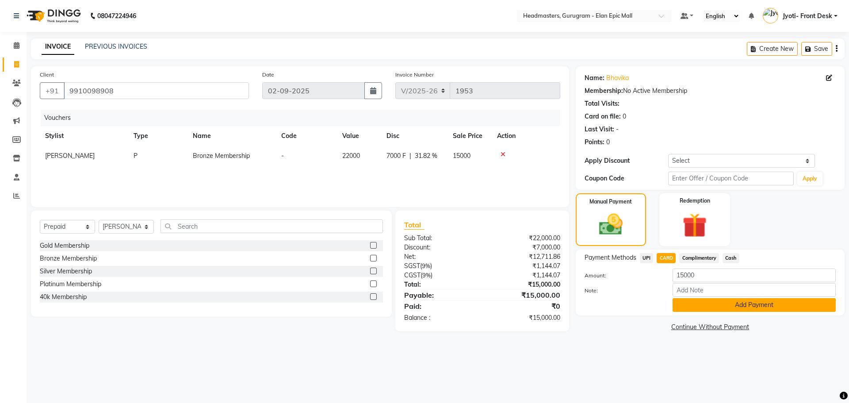
click at [696, 301] on button "Add Payment" at bounding box center [754, 305] width 163 height 14
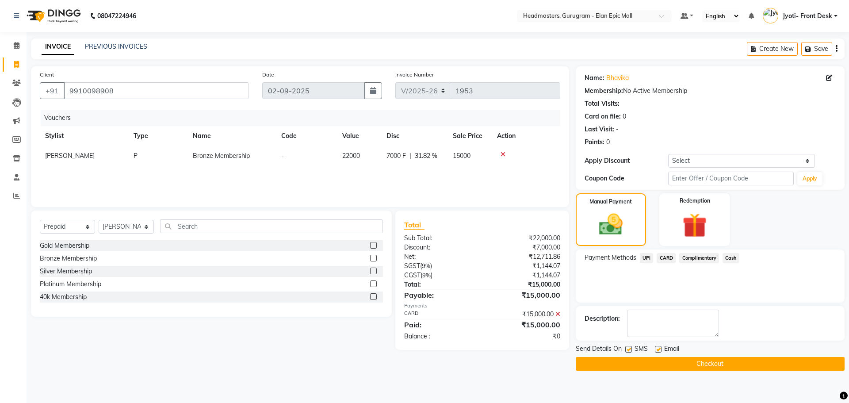
click at [684, 363] on button "Checkout" at bounding box center [710, 364] width 269 height 14
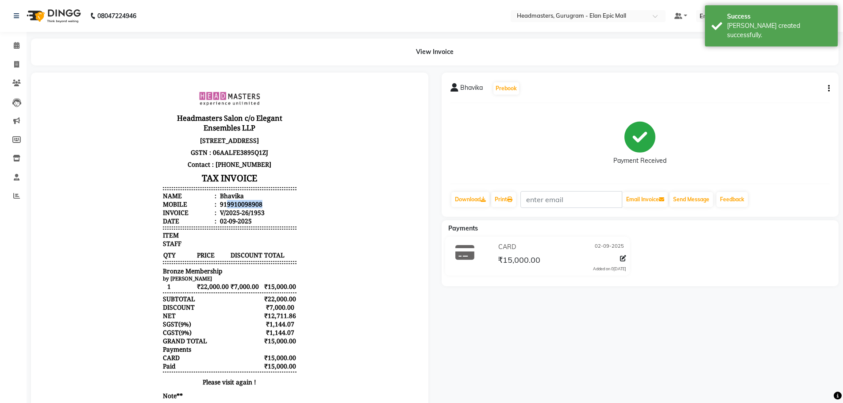
drag, startPoint x: 220, startPoint y: 213, endPoint x: 254, endPoint y: 211, distance: 33.3
click at [254, 208] on div "919910098908" at bounding box center [240, 204] width 44 height 8
copy div "9910098908"
select select "service"
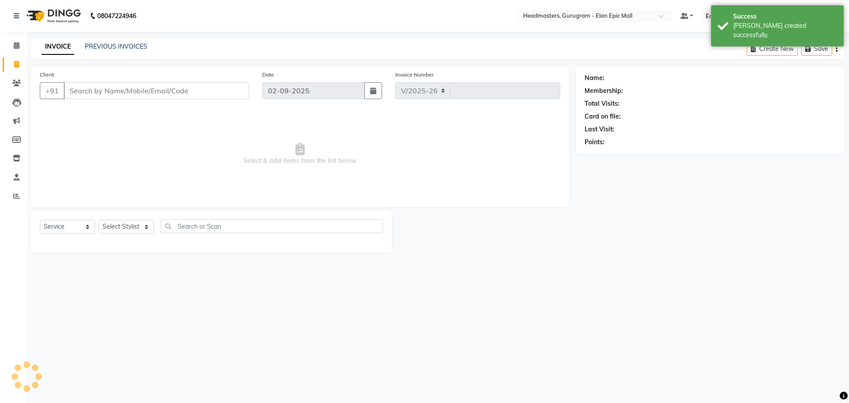
select select "7499"
type input "1954"
type input "9910098908"
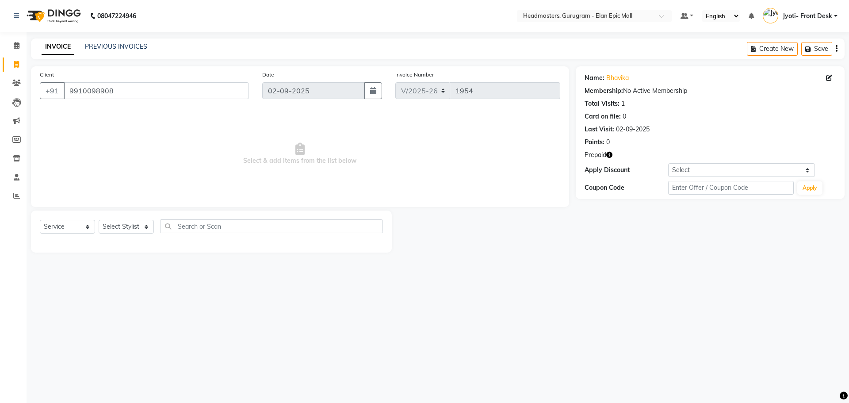
click at [133, 219] on div "Select Service Product Membership Package Voucher Prepaid Gift Card Select Styl…" at bounding box center [211, 232] width 361 height 42
click at [133, 222] on select "Select Stylist [PERSON_NAME] Amit [PERSON_NAME] [PERSON_NAME] [PERSON_NAME] [PE…" at bounding box center [126, 227] width 55 height 14
select select "79365"
click at [99, 220] on select "Select Stylist [PERSON_NAME] Amit [PERSON_NAME] [PERSON_NAME] [PERSON_NAME] [PE…" at bounding box center [126, 227] width 55 height 14
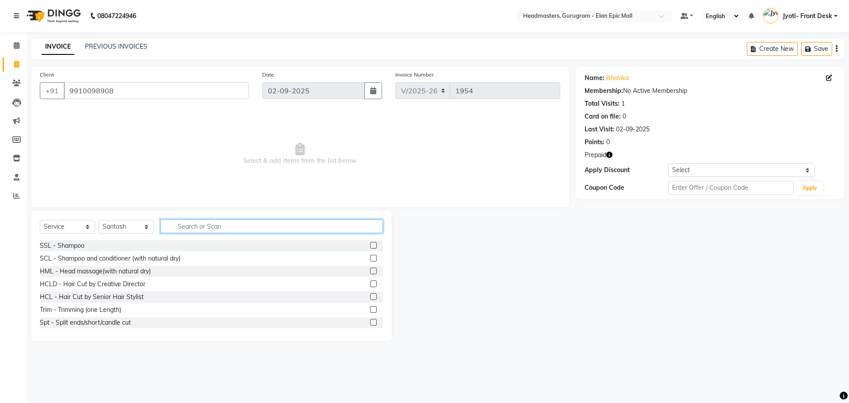
click at [235, 227] on input "text" at bounding box center [272, 226] width 223 height 14
type input "Chin"
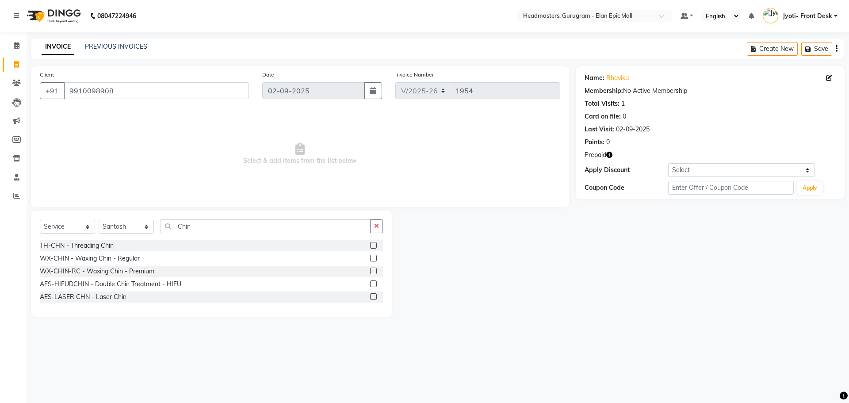
click at [375, 271] on label at bounding box center [373, 271] width 7 height 7
click at [375, 271] on input "checkbox" at bounding box center [373, 272] width 6 height 6
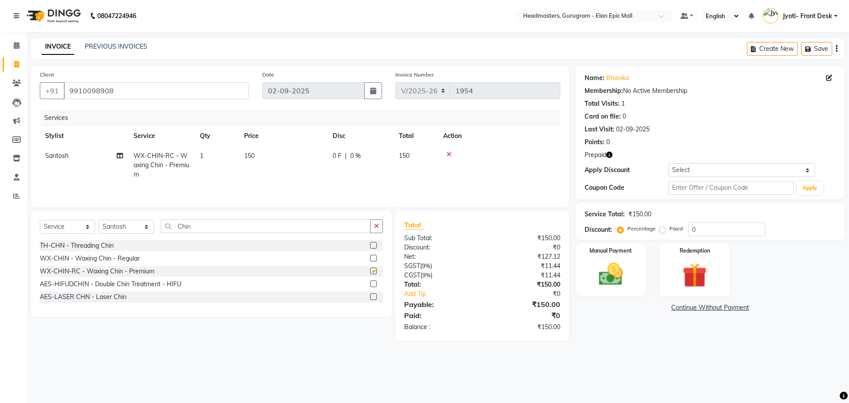
checkbox input "false"
click at [249, 147] on td "150" at bounding box center [283, 165] width 88 height 38
select select "79365"
click at [297, 156] on input "150" at bounding box center [325, 158] width 78 height 14
type input "200"
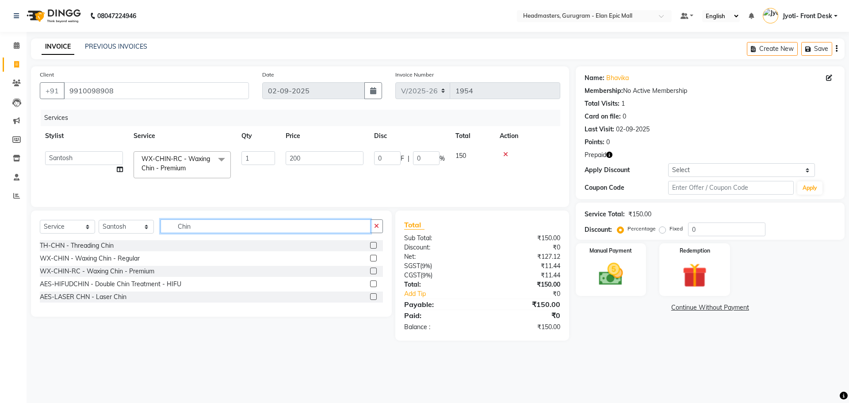
click at [255, 224] on input "Chin" at bounding box center [266, 226] width 210 height 14
type input "C"
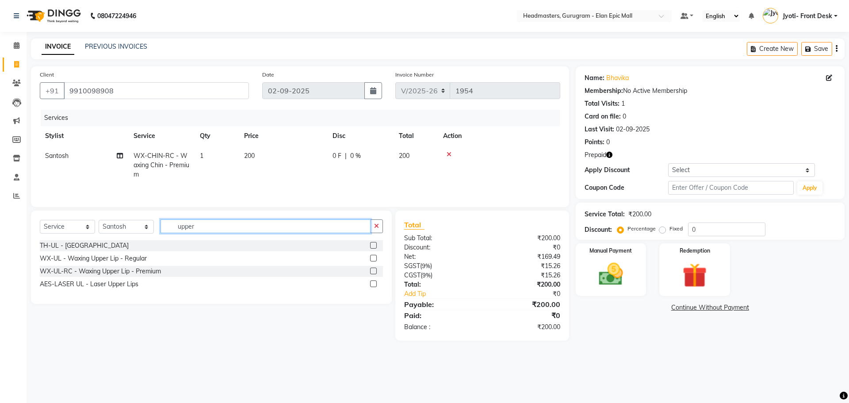
type input "upper"
click at [375, 272] on label at bounding box center [373, 271] width 7 height 7
click at [375, 272] on input "checkbox" at bounding box center [373, 272] width 6 height 6
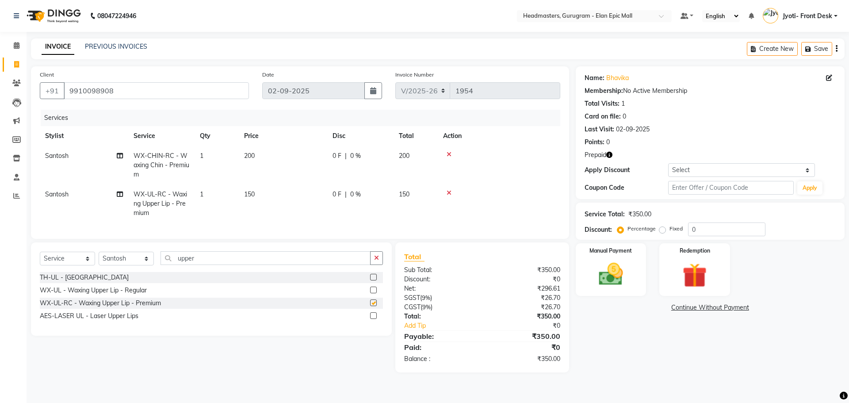
checkbox input "false"
click at [256, 200] on td "150" at bounding box center [283, 203] width 88 height 38
select select "79365"
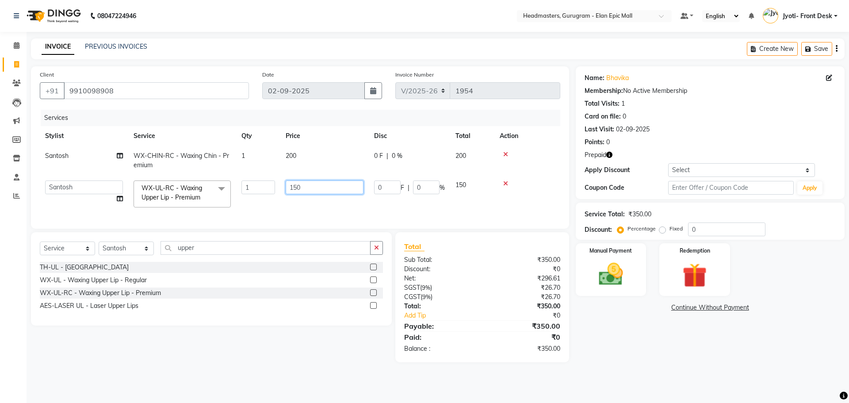
click at [299, 188] on input "150" at bounding box center [325, 188] width 78 height 14
click at [297, 188] on input "150" at bounding box center [325, 188] width 78 height 14
type input "200"
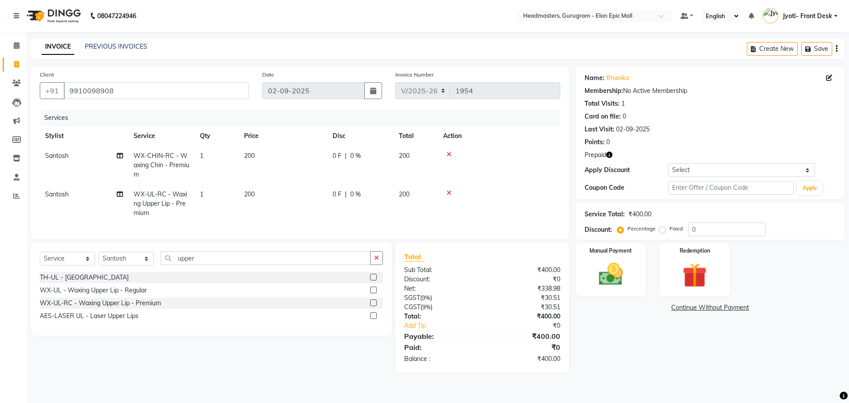
click at [661, 364] on div "Name: [PERSON_NAME] Membership: No Active Membership Total Visits: 1 Card on fi…" at bounding box center [714, 219] width 276 height 306
click at [138, 262] on select "Select Stylist [PERSON_NAME] Amit [PERSON_NAME] [PERSON_NAME] [PERSON_NAME] [PE…" at bounding box center [126, 259] width 55 height 14
select select "88839"
click at [99, 258] on select "Select Stylist [PERSON_NAME] Amit [PERSON_NAME] [PERSON_NAME] [PERSON_NAME] [PE…" at bounding box center [126, 259] width 55 height 14
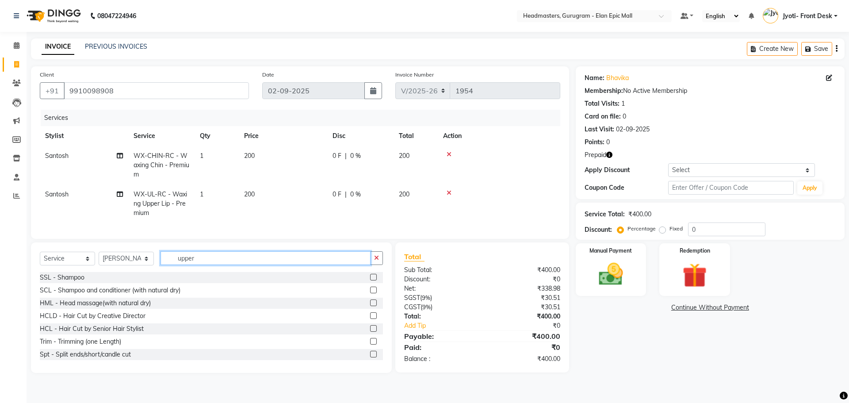
click at [234, 265] on input "upper" at bounding box center [266, 258] width 210 height 14
type input "u"
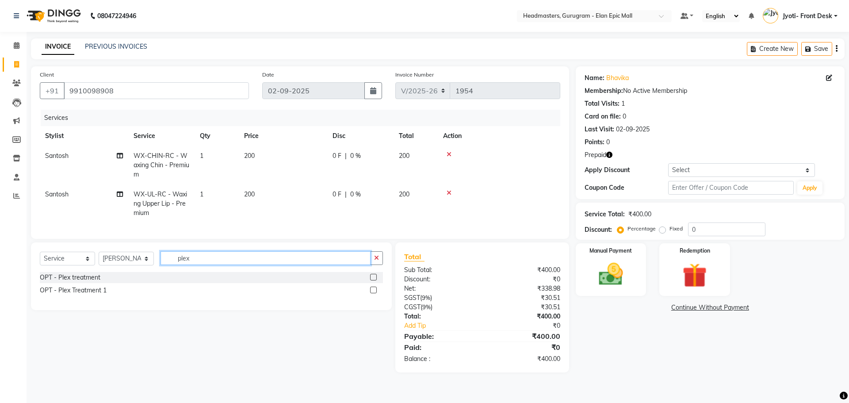
type input "plex"
click at [373, 280] on label at bounding box center [373, 277] width 7 height 7
click at [373, 280] on input "checkbox" at bounding box center [373, 278] width 6 height 6
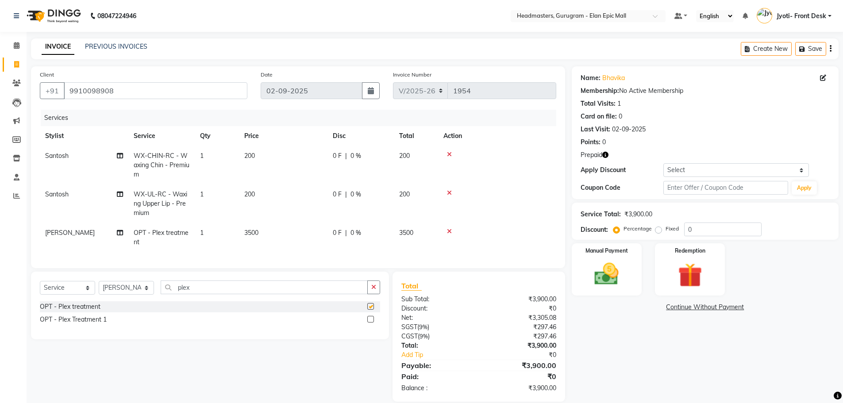
checkbox input "false"
click at [221, 289] on input "plex" at bounding box center [264, 287] width 207 height 14
type input "p"
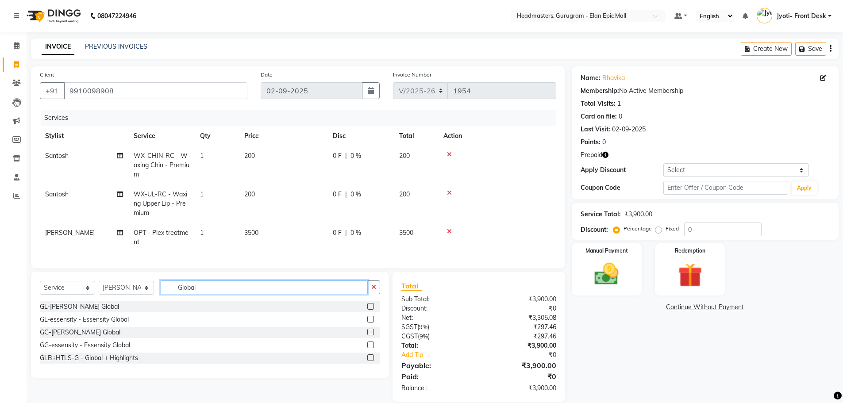
type input "Global"
click at [369, 323] on label at bounding box center [370, 319] width 7 height 7
click at [369, 323] on input "checkbox" at bounding box center [370, 320] width 6 height 6
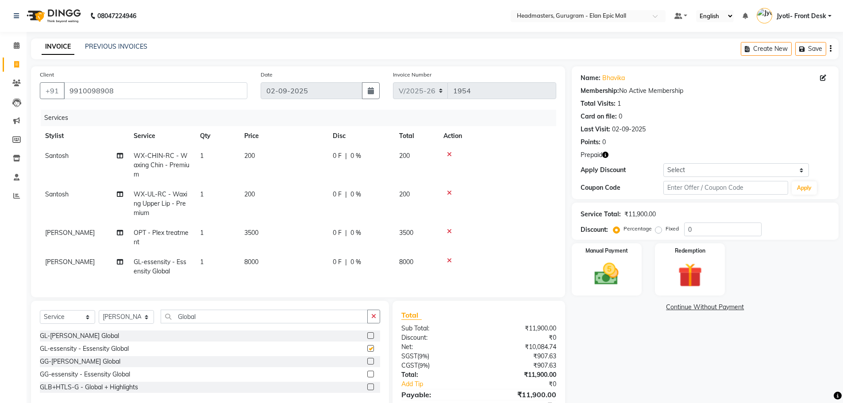
checkbox input "false"
click at [239, 323] on input "Global" at bounding box center [264, 317] width 207 height 14
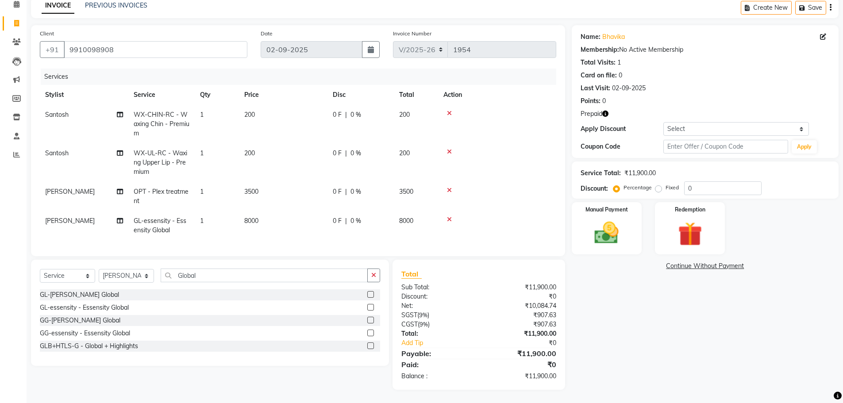
click at [369, 346] on label at bounding box center [370, 345] width 7 height 7
click at [369, 346] on input "checkbox" at bounding box center [370, 346] width 6 height 6
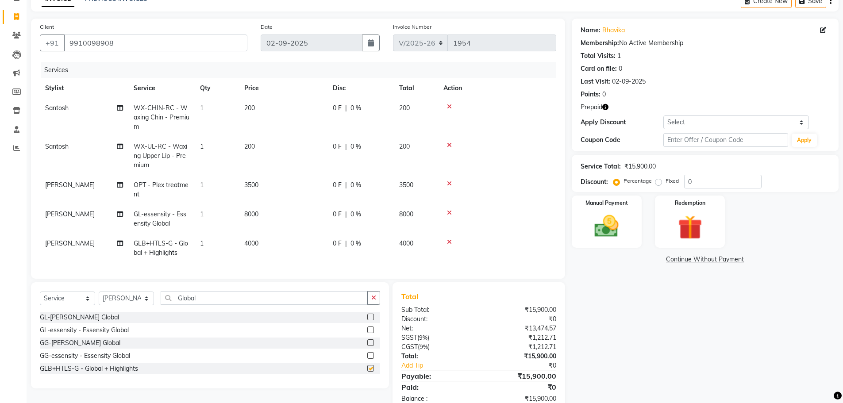
checkbox input "false"
click at [252, 184] on span "3500" at bounding box center [251, 185] width 14 height 8
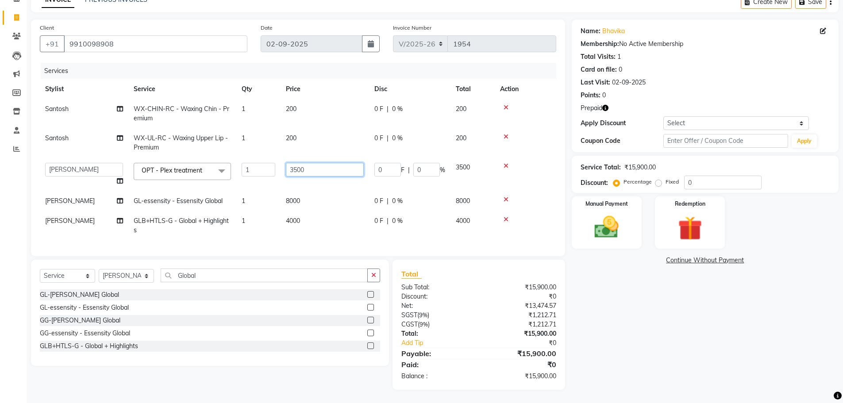
click at [298, 170] on input "3500" at bounding box center [325, 170] width 78 height 14
type input "2000"
click at [640, 320] on div "Name: [PERSON_NAME] Membership: No Active Membership Total Visits: 1 Card on fi…" at bounding box center [708, 204] width 273 height 370
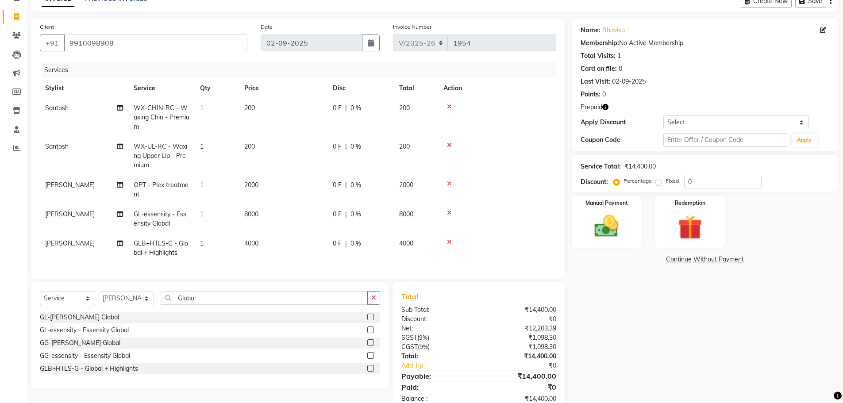
scroll to position [77, 0]
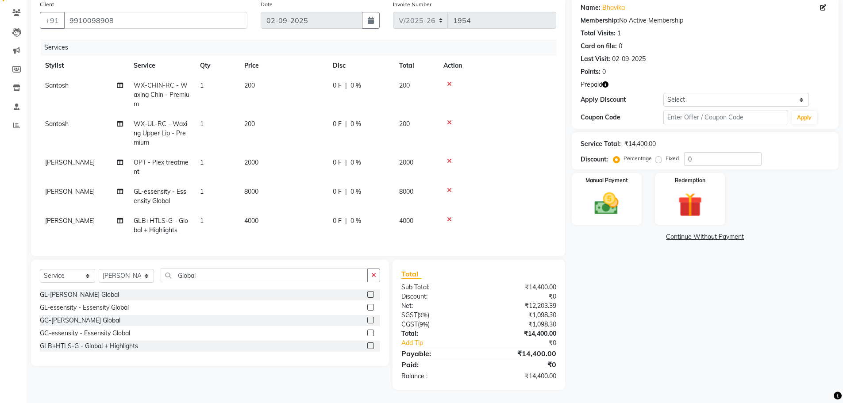
click at [257, 188] on span "8000" at bounding box center [251, 192] width 14 height 8
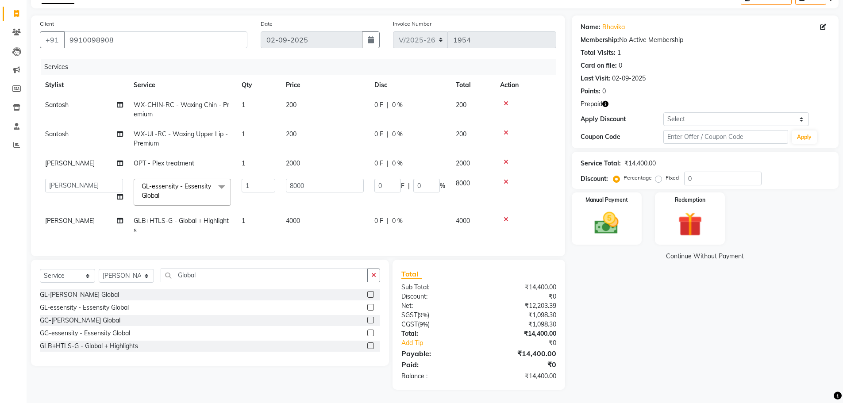
scroll to position [58, 0]
click at [295, 181] on input "8000" at bounding box center [325, 186] width 78 height 14
type input "4000"
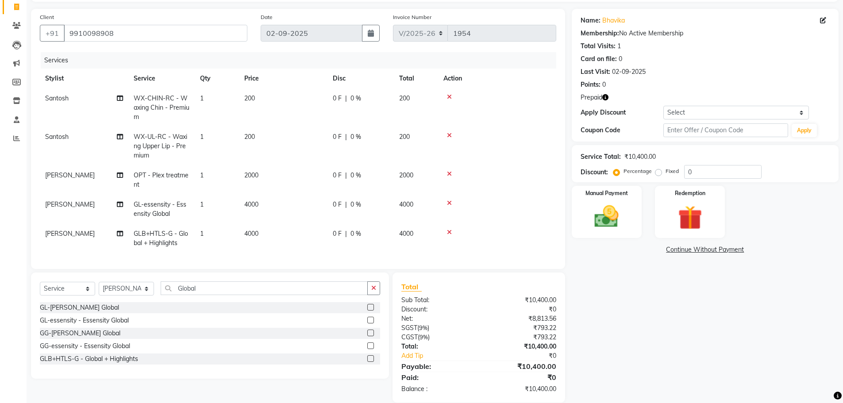
click at [288, 210] on tbody "Santosh WX-CHIN-RC - Waxing Chin - Premium 1 200 0 F | 0 % 200 Santosh WX-UL-RC…" at bounding box center [298, 170] width 516 height 165
click at [254, 233] on span "4000" at bounding box center [251, 234] width 14 height 8
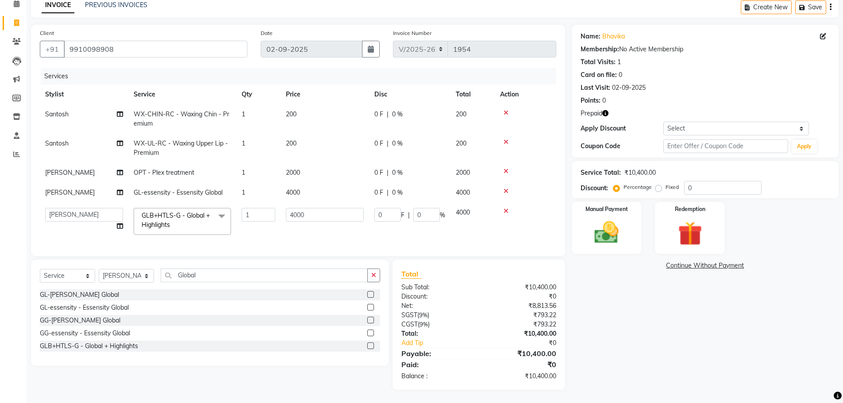
scroll to position [48, 0]
click at [294, 209] on input "4000" at bounding box center [325, 215] width 78 height 14
type input "8000"
click at [672, 329] on div "Name: [PERSON_NAME] Membership: No Active Membership Total Visits: 1 Card on fi…" at bounding box center [708, 207] width 273 height 365
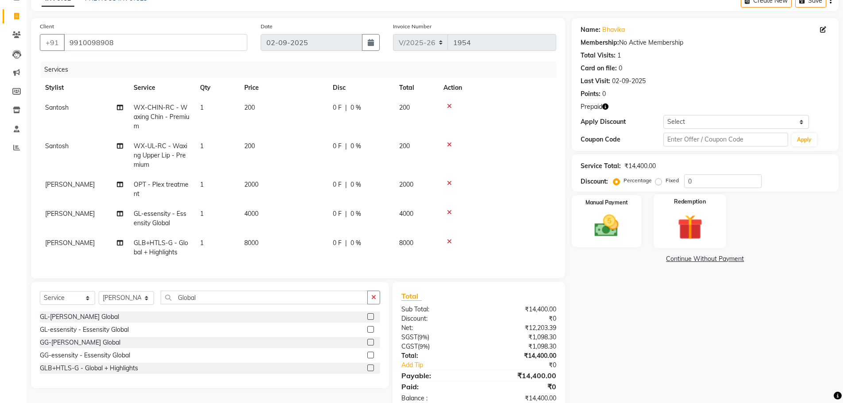
click at [689, 226] on img at bounding box center [689, 226] width 41 height 31
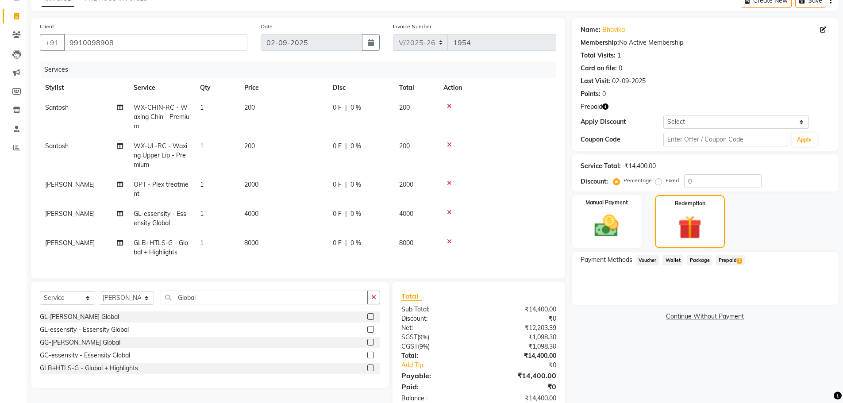
click at [733, 255] on span "Prepaid 1" at bounding box center [730, 260] width 29 height 10
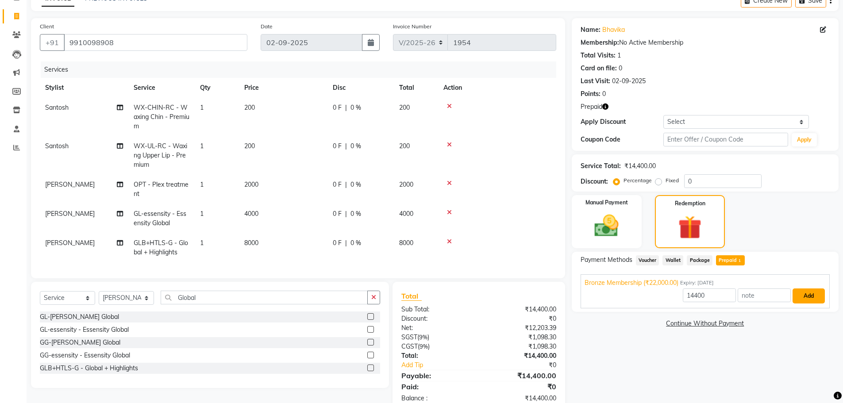
click at [799, 296] on button "Add" at bounding box center [808, 295] width 32 height 15
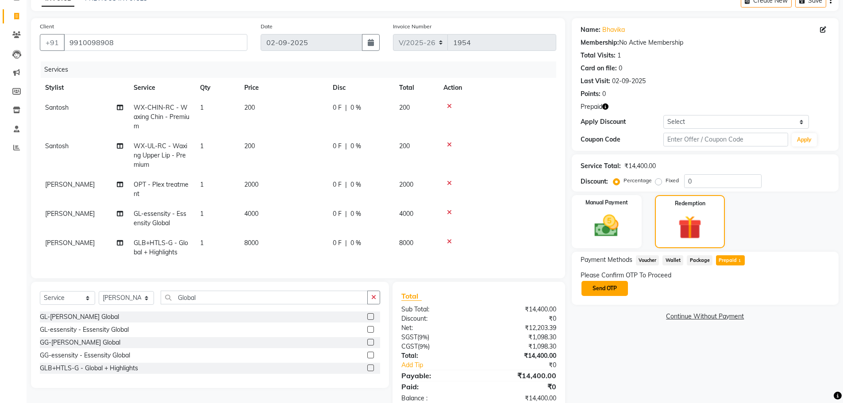
click at [604, 285] on button "Send OTP" at bounding box center [604, 288] width 46 height 15
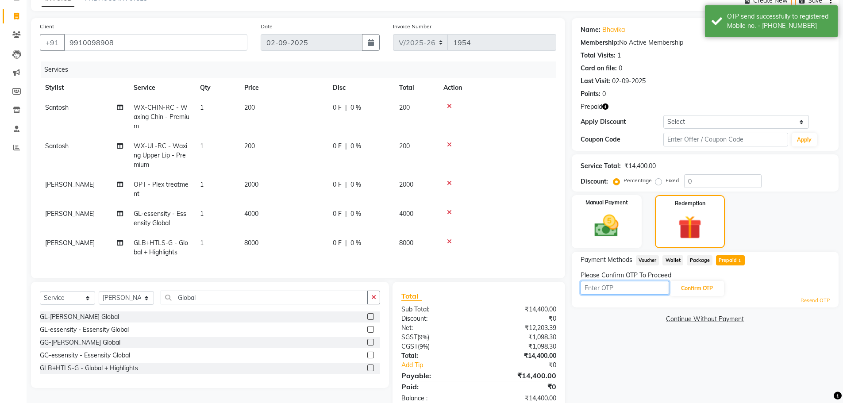
click at [596, 288] on input "text" at bounding box center [624, 288] width 88 height 14
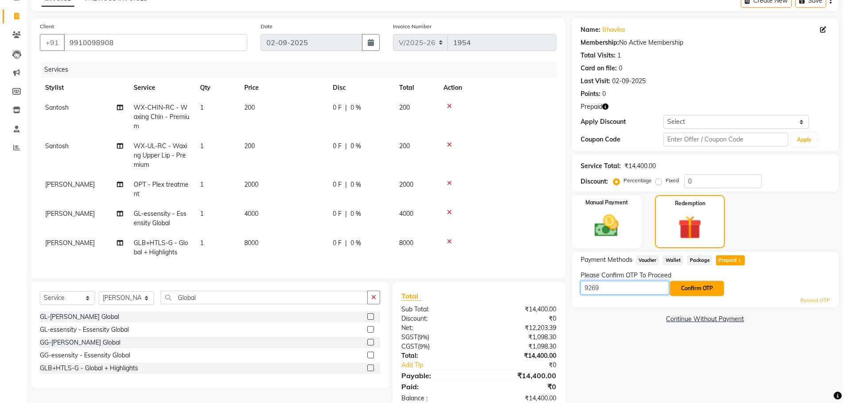
type input "9269"
click at [678, 289] on button "Confirm OTP" at bounding box center [697, 288] width 54 height 15
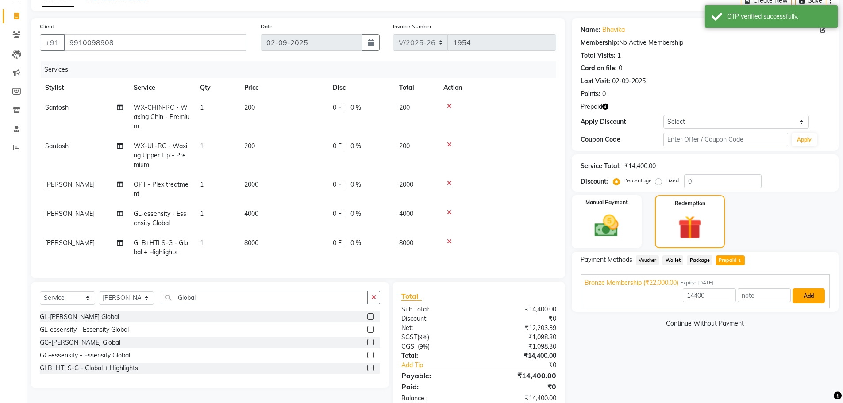
click at [817, 298] on button "Add" at bounding box center [808, 295] width 32 height 15
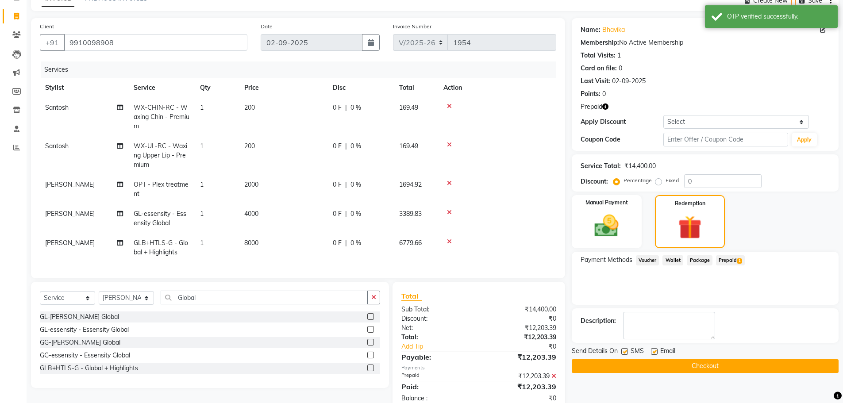
scroll to position [77, 0]
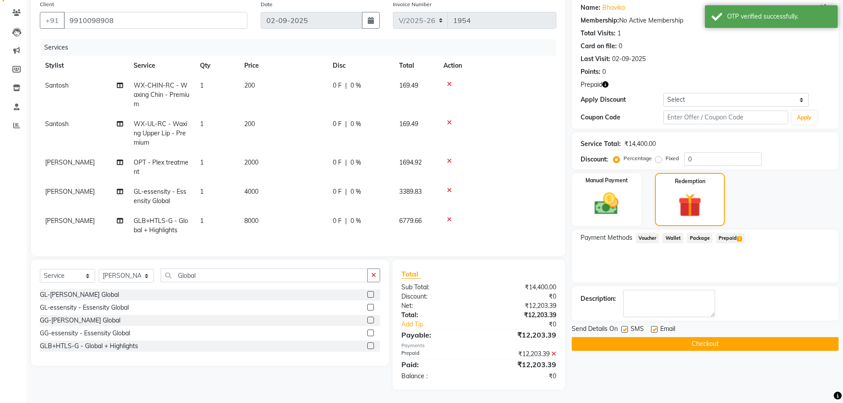
click at [688, 339] on button "Checkout" at bounding box center [705, 344] width 267 height 14
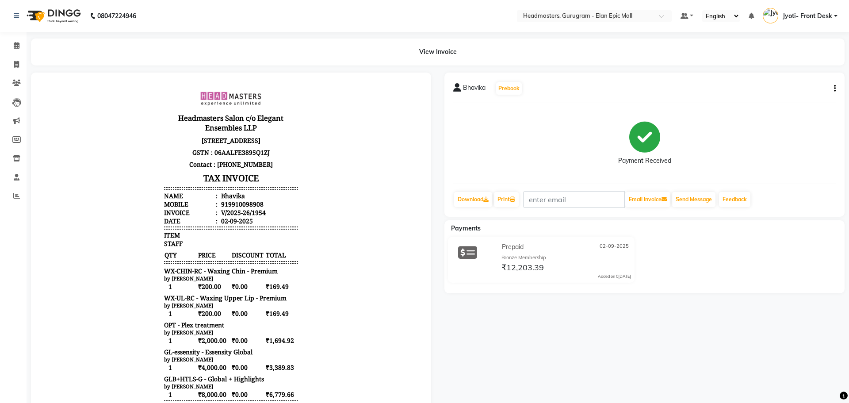
select select "service"
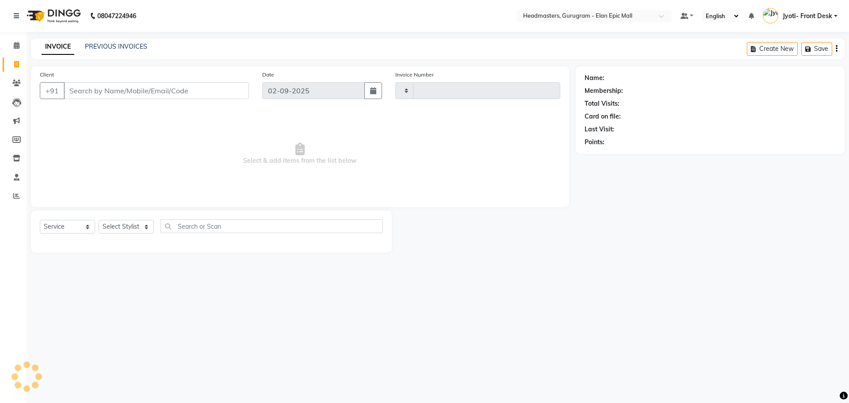
type input "1955"
select select "7499"
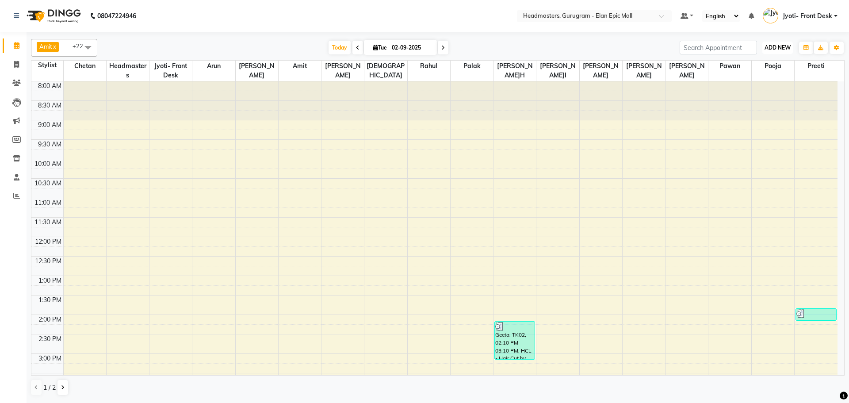
click at [773, 43] on button "ADD NEW Toggle Dropdown" at bounding box center [778, 48] width 31 height 12
click at [758, 77] on link "Add Invoice" at bounding box center [758, 76] width 70 height 12
select select "service"
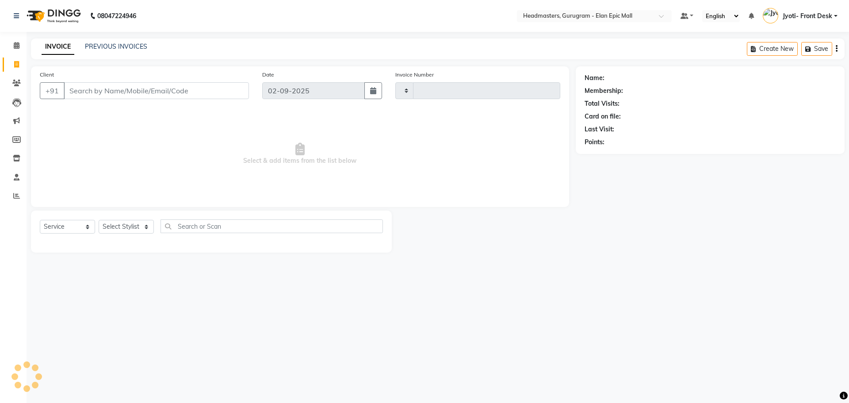
type input "1955"
select select "7499"
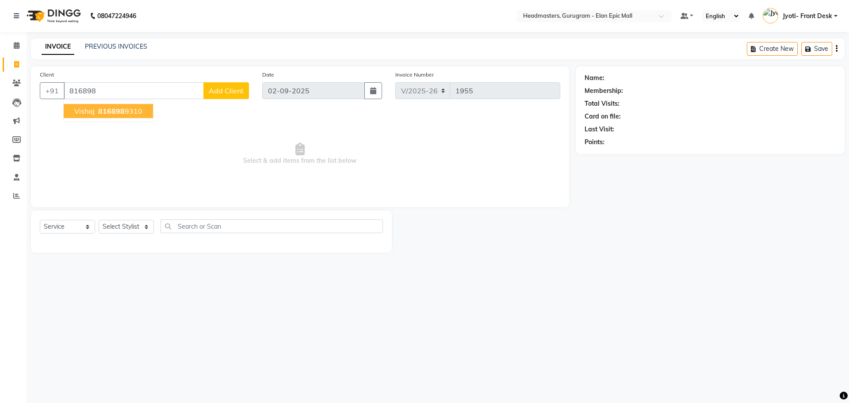
click at [122, 108] on span "816898" at bounding box center [111, 111] width 27 height 9
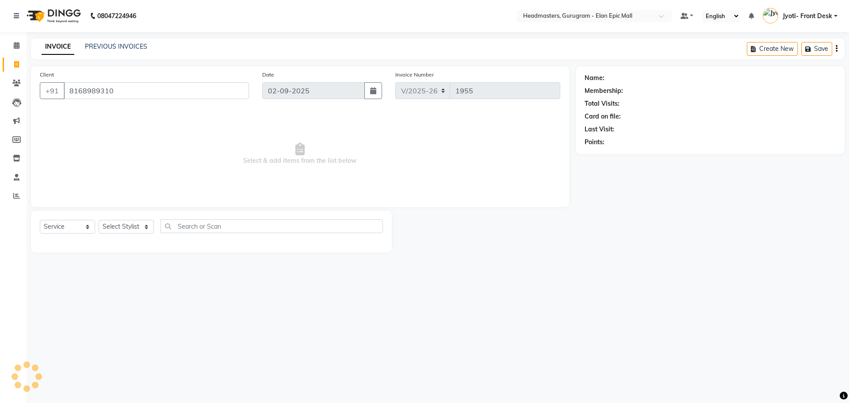
type input "8168989310"
click at [127, 228] on select "Select Stylist [PERSON_NAME] Amit [PERSON_NAME] [PERSON_NAME] [PERSON_NAME] [PE…" at bounding box center [126, 227] width 55 height 14
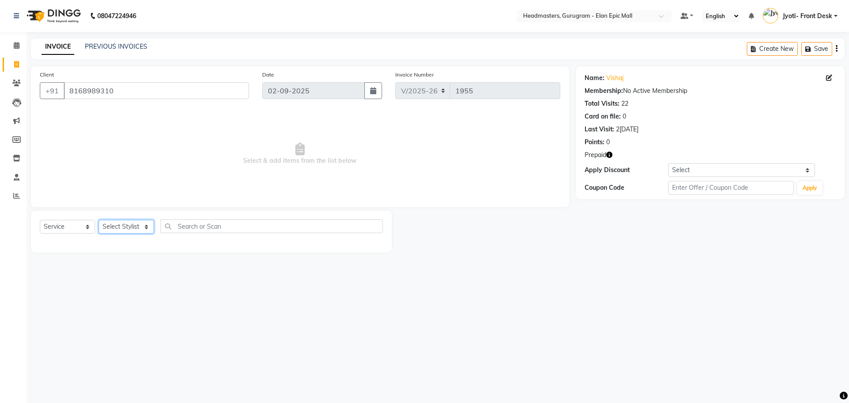
select select "88839"
click at [99, 220] on select "Select Stylist [PERSON_NAME] Amit [PERSON_NAME] [PERSON_NAME] [PERSON_NAME] [PE…" at bounding box center [126, 227] width 55 height 14
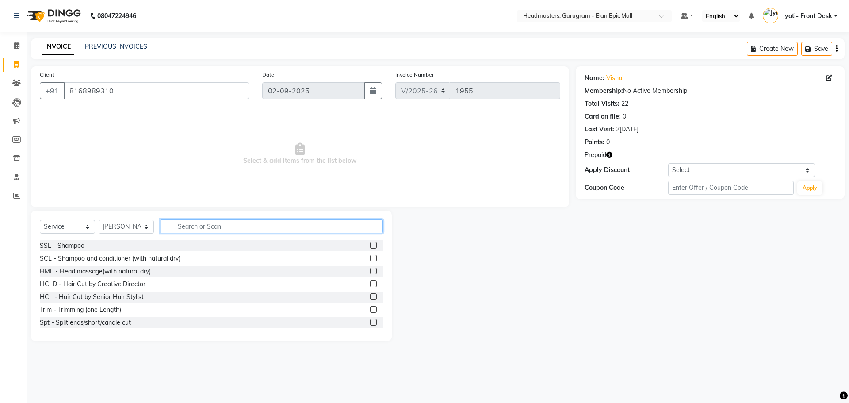
click at [203, 221] on input "text" at bounding box center [272, 226] width 223 height 14
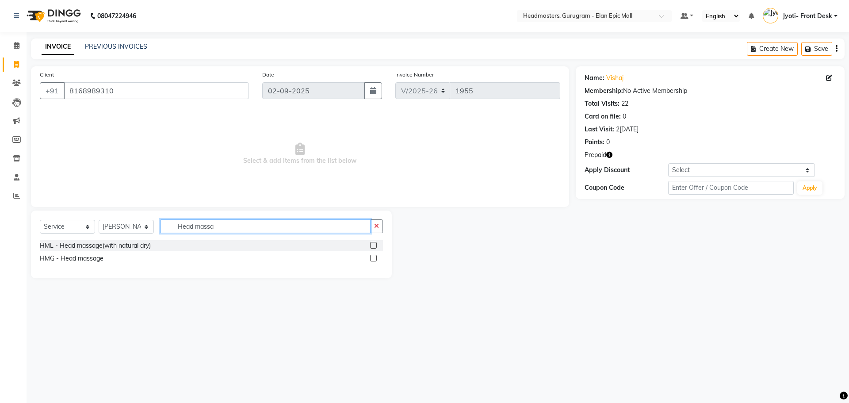
type input "Head massa"
click at [372, 246] on label at bounding box center [373, 245] width 7 height 7
click at [372, 246] on input "checkbox" at bounding box center [373, 246] width 6 height 6
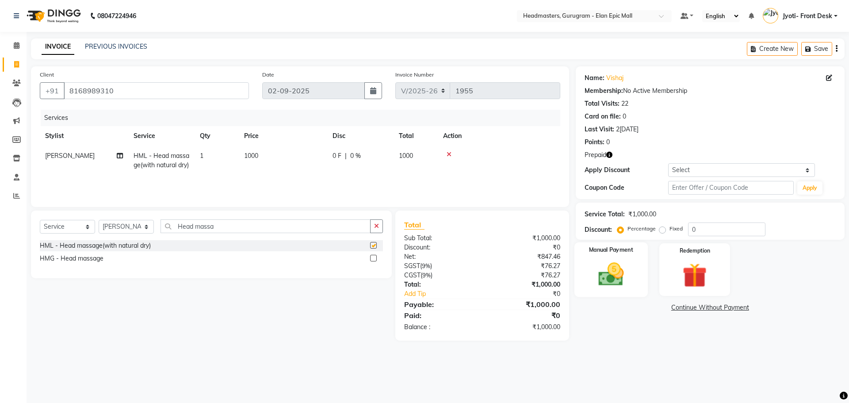
checkbox input "false"
click at [249, 154] on span "1000" at bounding box center [251, 156] width 14 height 8
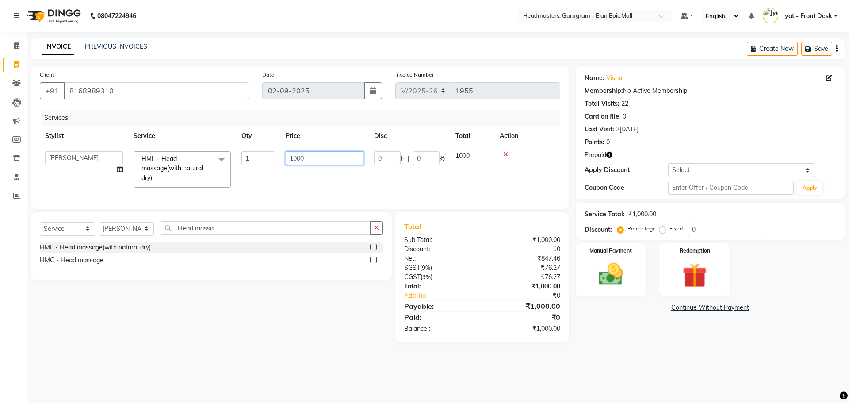
click at [296, 157] on input "1000" at bounding box center [325, 158] width 78 height 14
type input "800"
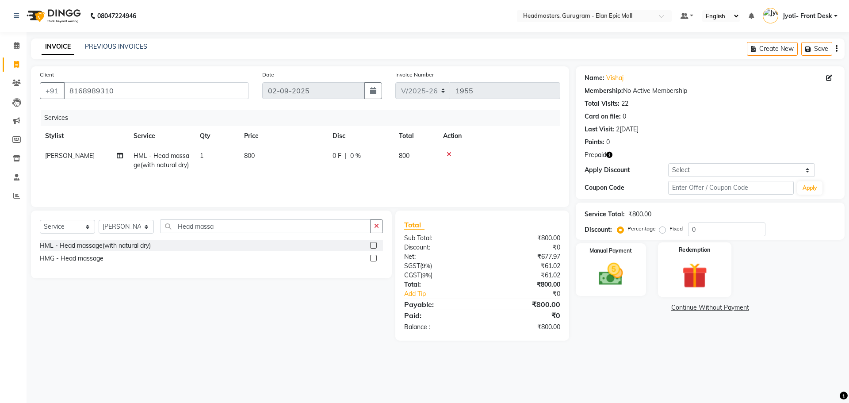
click at [694, 274] on img at bounding box center [694, 275] width 41 height 31
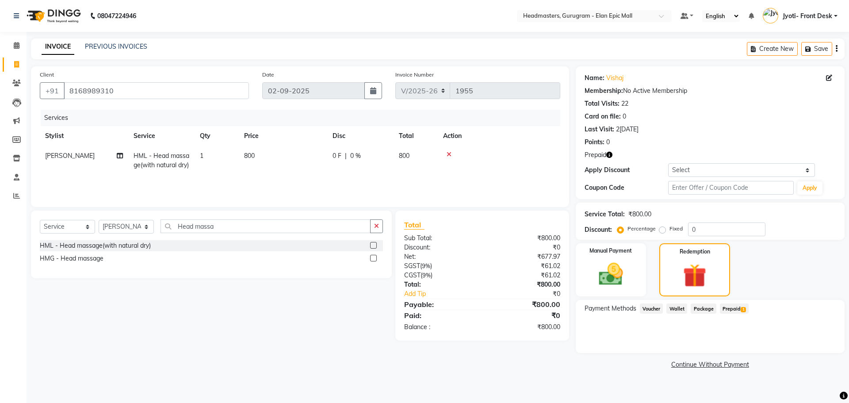
click at [734, 307] on span "Prepaid 1" at bounding box center [734, 308] width 29 height 10
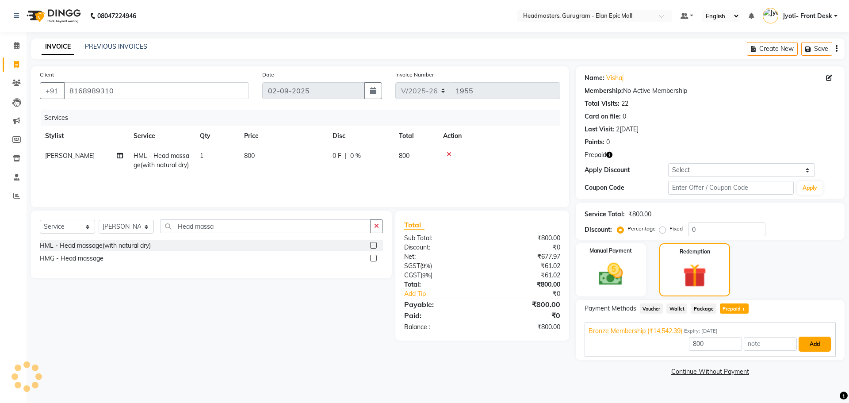
drag, startPoint x: 814, startPoint y: 346, endPoint x: 648, endPoint y: 350, distance: 165.5
click at [813, 346] on button "Add" at bounding box center [815, 344] width 32 height 15
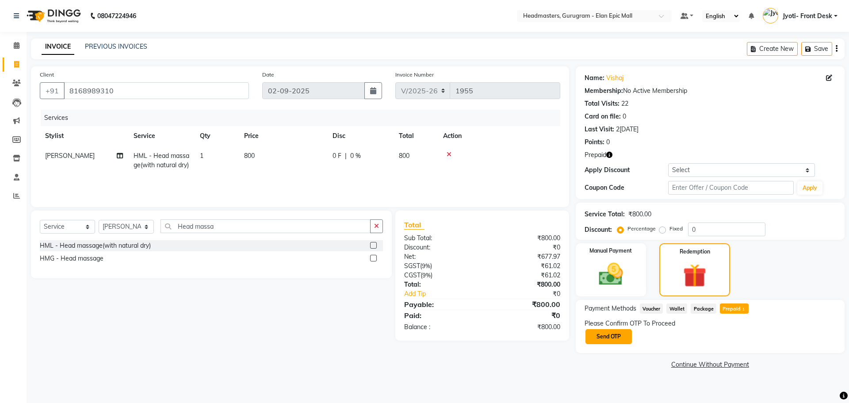
click at [626, 332] on button "Send OTP" at bounding box center [609, 336] width 46 height 15
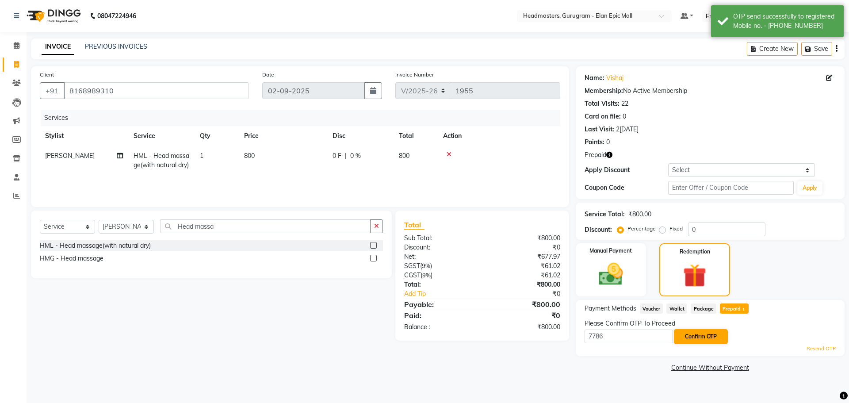
type input "7786"
click at [695, 331] on button "Confirm OTP" at bounding box center [701, 336] width 54 height 15
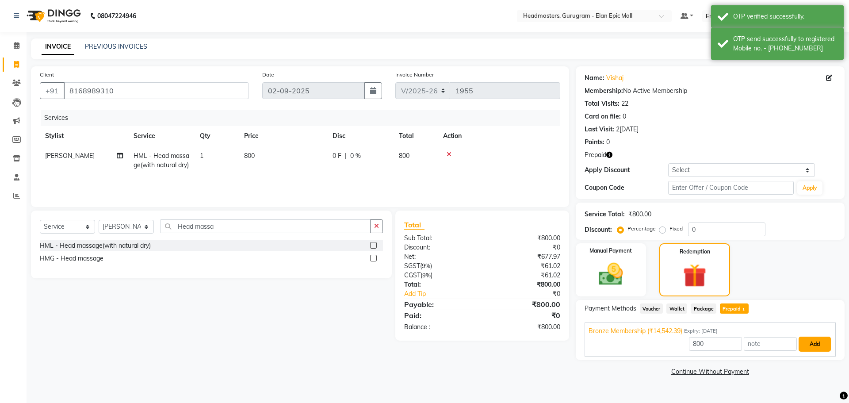
click at [825, 341] on button "Add" at bounding box center [815, 344] width 32 height 15
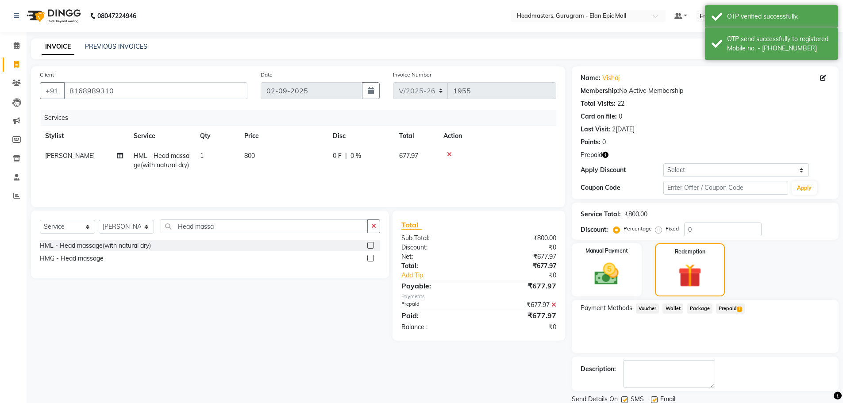
scroll to position [31, 0]
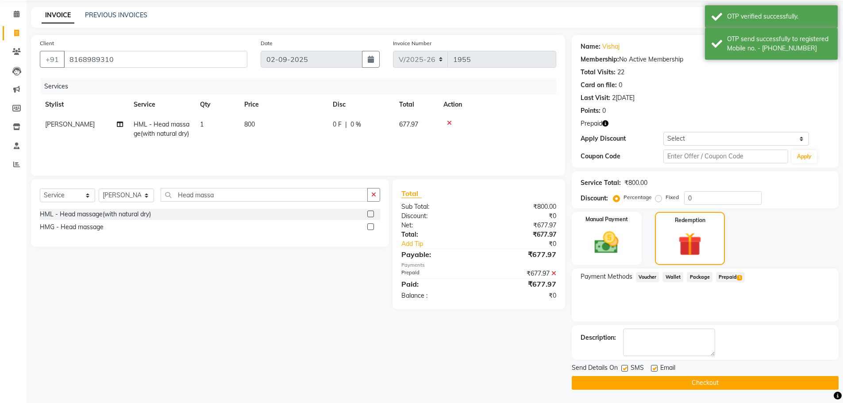
click at [723, 381] on button "Checkout" at bounding box center [705, 383] width 267 height 14
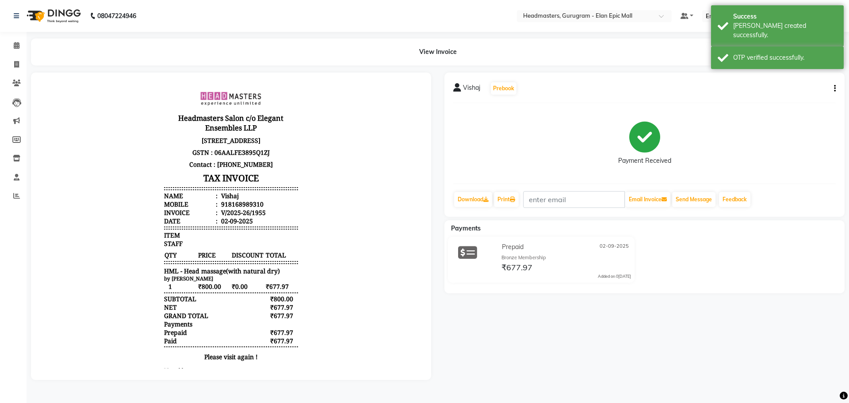
select select "service"
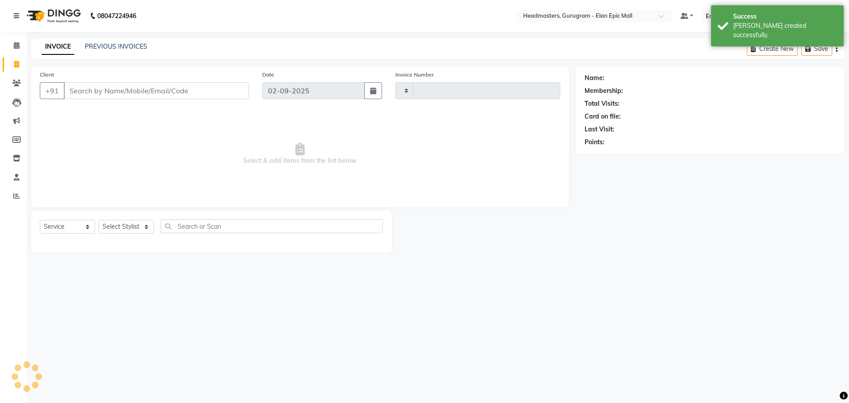
type input "1956"
select select "7499"
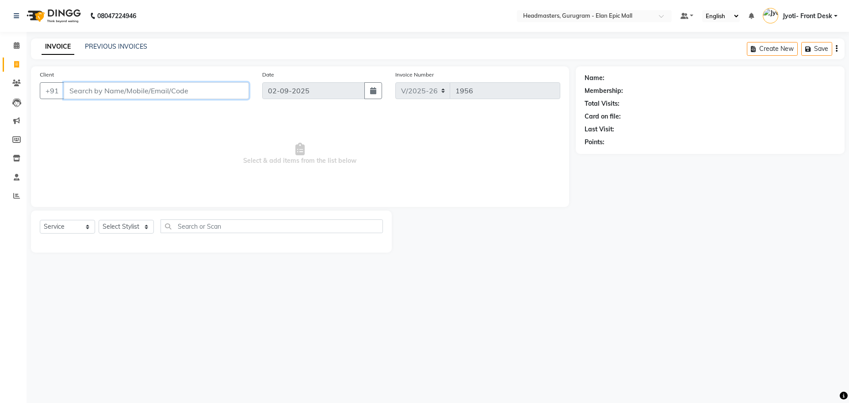
click at [85, 88] on input "Client" at bounding box center [156, 90] width 185 height 17
type input "8572056658"
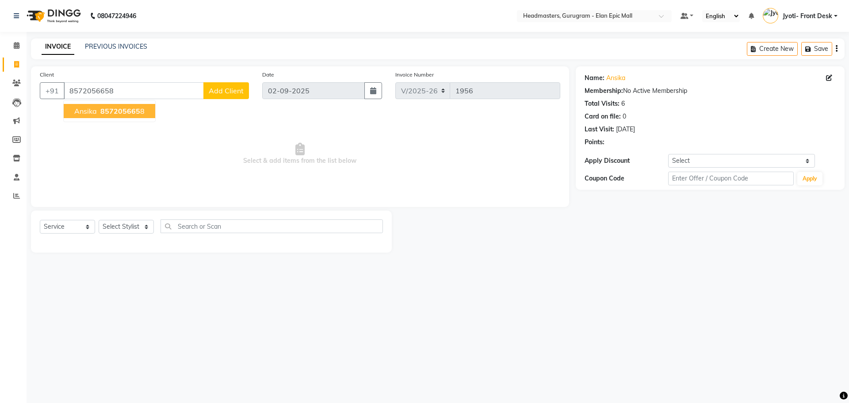
click at [76, 114] on span "Ansika" at bounding box center [85, 111] width 23 height 9
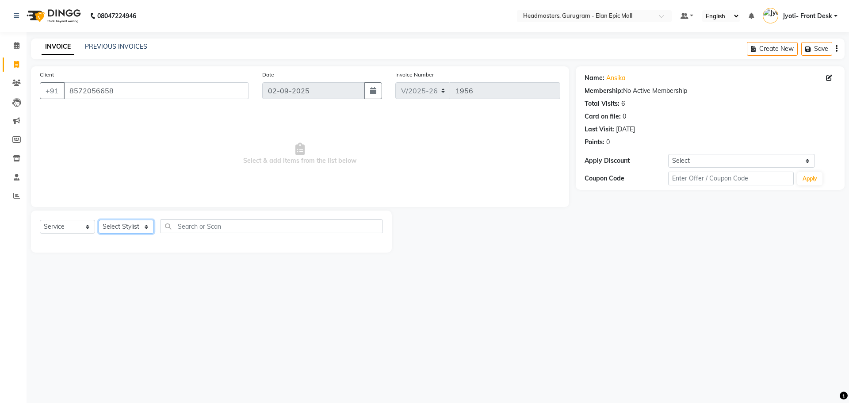
click at [126, 228] on select "Select Stylist [PERSON_NAME] Amit [PERSON_NAME] [PERSON_NAME] [PERSON_NAME] [PE…" at bounding box center [126, 227] width 55 height 14
select select "86169"
click at [99, 220] on select "Select Stylist [PERSON_NAME] Amit [PERSON_NAME] [PERSON_NAME] [PERSON_NAME] [PE…" at bounding box center [126, 227] width 55 height 14
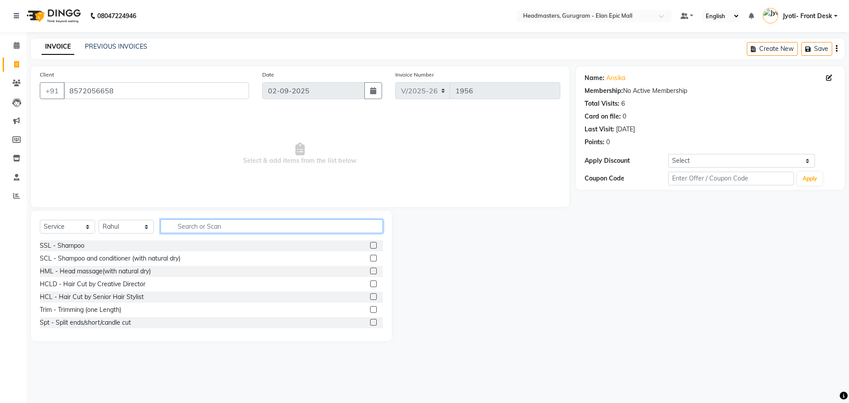
click at [180, 221] on input "text" at bounding box center [272, 226] width 223 height 14
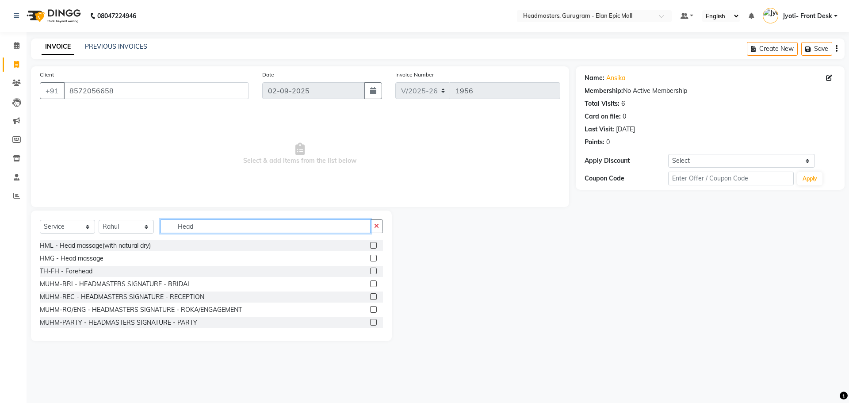
type input "Head"
click at [370, 246] on label at bounding box center [373, 245] width 7 height 7
click at [370, 246] on input "checkbox" at bounding box center [373, 246] width 6 height 6
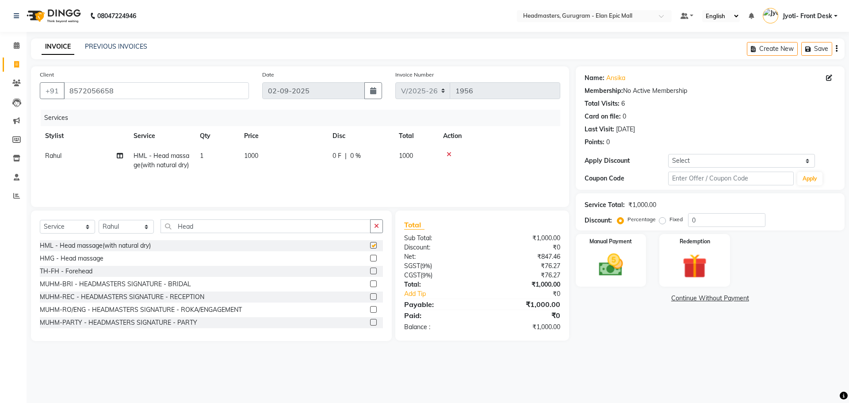
checkbox input "false"
click at [253, 155] on span "1000" at bounding box center [251, 156] width 14 height 8
select select "86169"
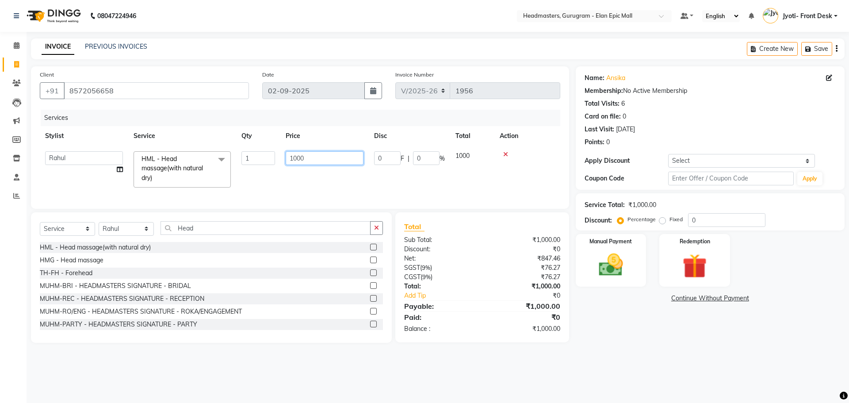
click at [296, 158] on input "1000" at bounding box center [325, 158] width 78 height 14
type input "800"
click at [678, 363] on div "08047224946 Select Location × Headmasters, Gurugram - Elan Epic Mall Default Pa…" at bounding box center [424, 201] width 849 height 403
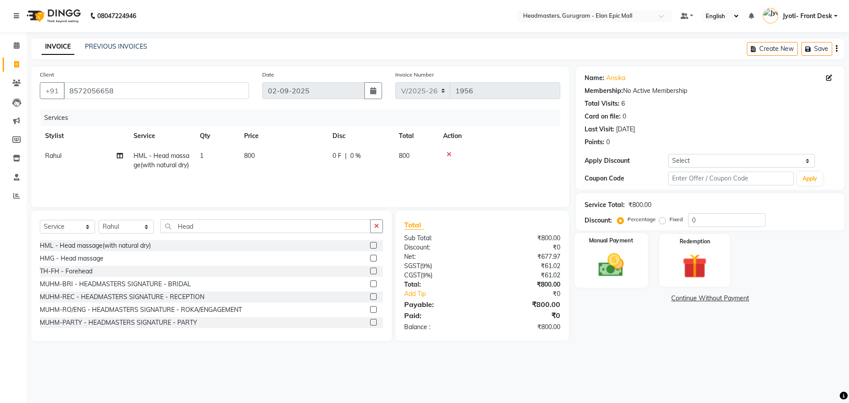
click at [629, 270] on img at bounding box center [611, 264] width 41 height 29
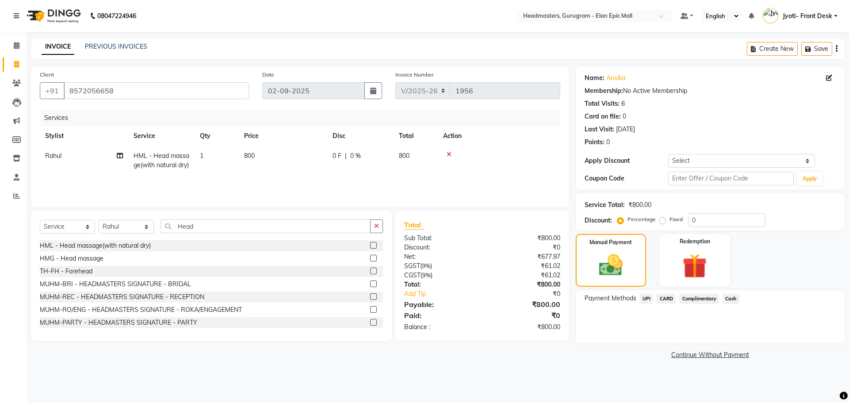
click at [642, 300] on span "UPI" at bounding box center [647, 299] width 14 height 10
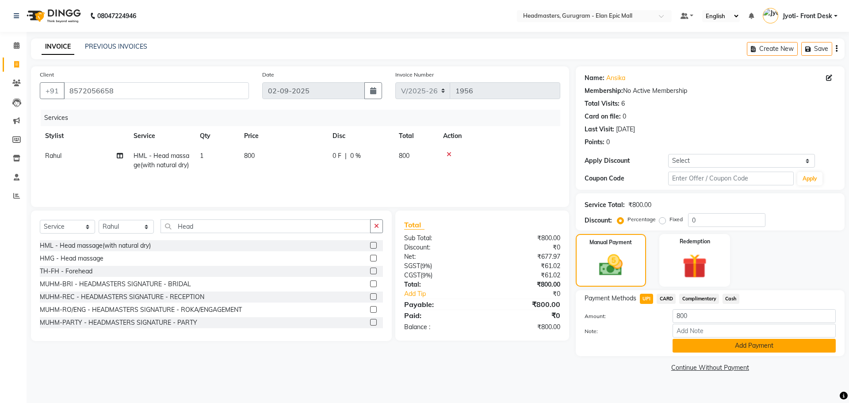
click at [704, 341] on button "Add Payment" at bounding box center [754, 346] width 163 height 14
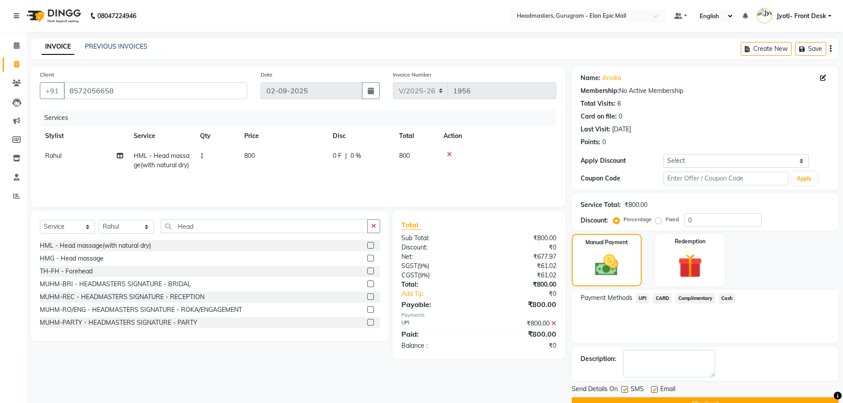
click at [695, 397] on button "Checkout" at bounding box center [705, 404] width 267 height 14
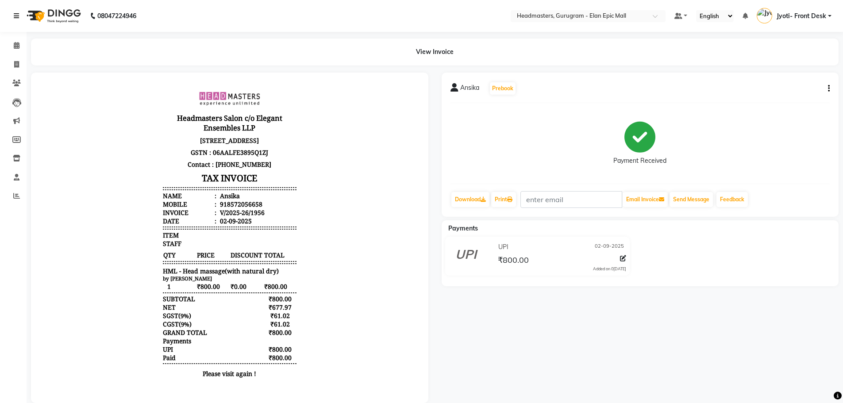
select select "service"
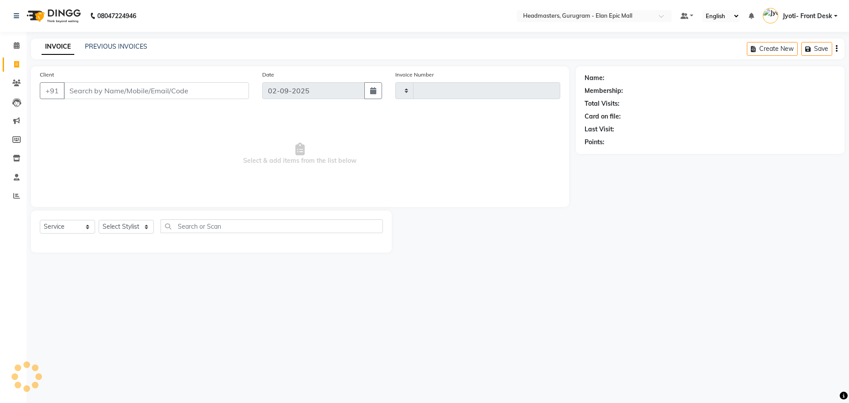
type input "1957"
select select "7499"
click at [136, 224] on select "Select Stylist [PERSON_NAME] Amit [PERSON_NAME] [PERSON_NAME] [PERSON_NAME] [PE…" at bounding box center [126, 227] width 55 height 14
select select "76920"
click at [99, 220] on select "Select Stylist [PERSON_NAME] Amit [PERSON_NAME] [PERSON_NAME] [PERSON_NAME] [PE…" at bounding box center [126, 227] width 55 height 14
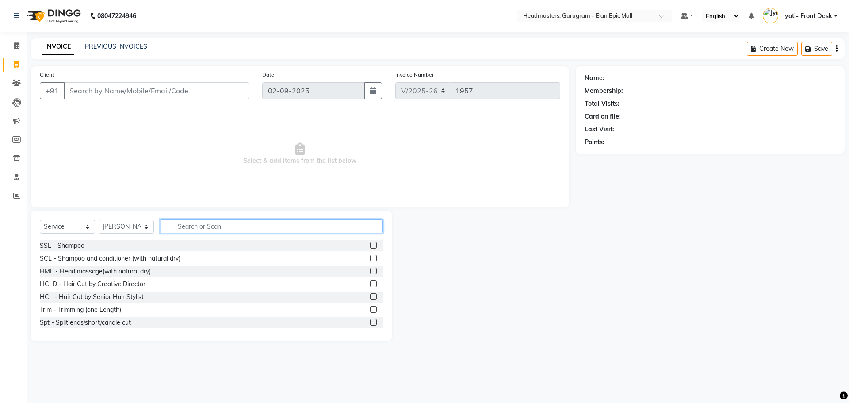
click at [219, 221] on input "text" at bounding box center [272, 226] width 223 height 14
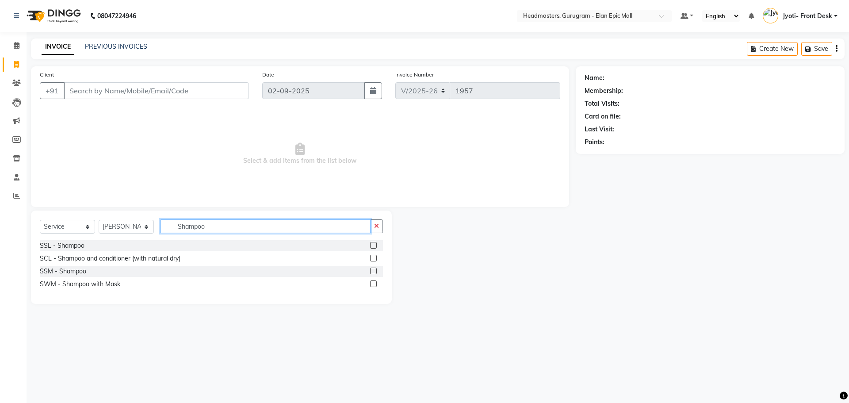
type input "Shampoo"
click at [375, 257] on label at bounding box center [373, 258] width 7 height 7
click at [375, 257] on input "checkbox" at bounding box center [373, 259] width 6 height 6
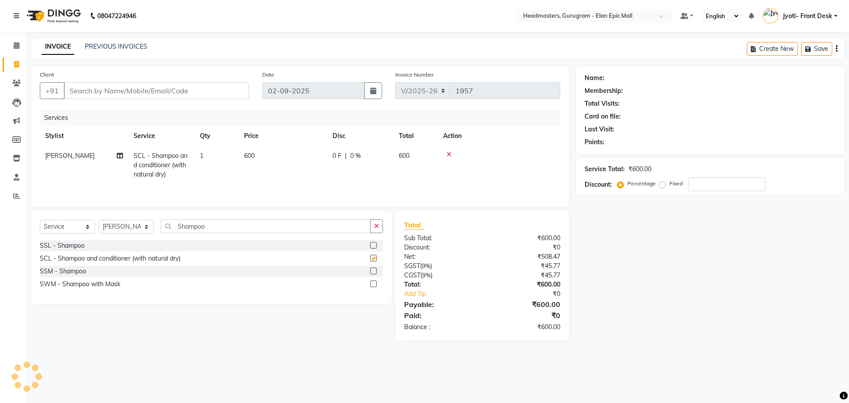
checkbox input "false"
click at [94, 92] on input "Client" at bounding box center [156, 90] width 185 height 17
click at [155, 90] on input "Client" at bounding box center [156, 90] width 185 height 17
type input "9"
type input "0"
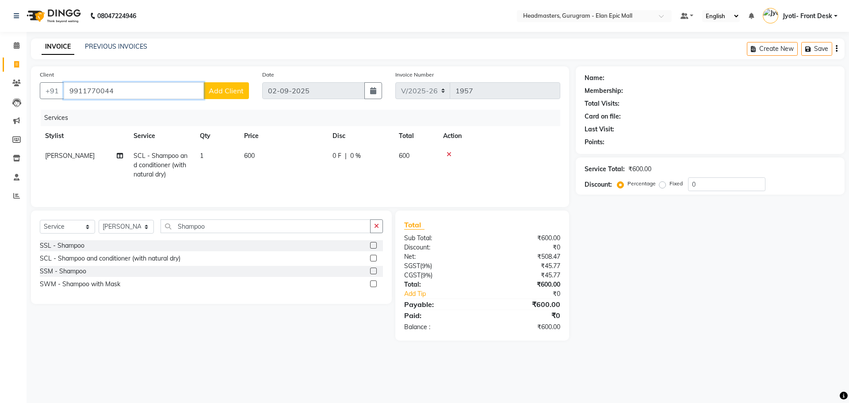
type input "9911770044"
click at [226, 94] on span "Add Client" at bounding box center [226, 90] width 35 height 9
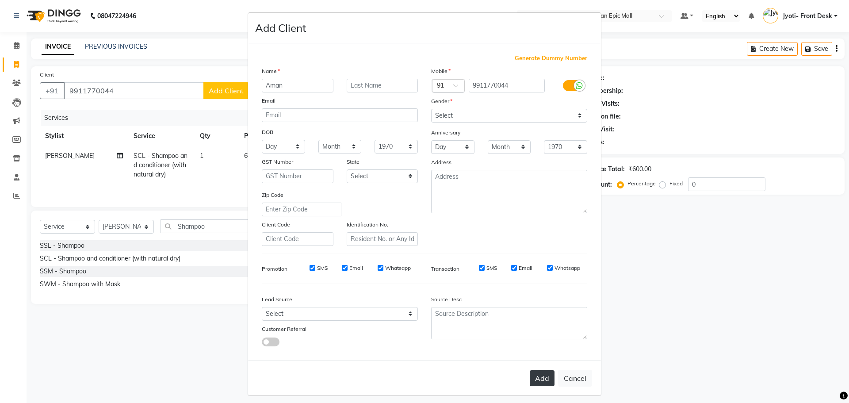
type input "Aman"
click at [535, 374] on button "Add" at bounding box center [542, 378] width 25 height 16
click at [449, 109] on select "Select [DEMOGRAPHIC_DATA] [DEMOGRAPHIC_DATA] Other Prefer Not To Say" at bounding box center [509, 116] width 156 height 14
select select "[DEMOGRAPHIC_DATA]"
click at [431, 109] on select "Select [DEMOGRAPHIC_DATA] [DEMOGRAPHIC_DATA] Other Prefer Not To Say" at bounding box center [509, 116] width 156 height 14
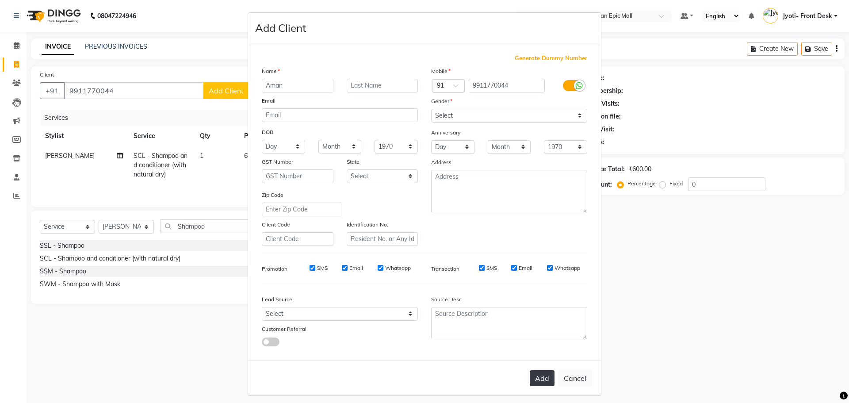
click at [542, 380] on button "Add" at bounding box center [542, 378] width 25 height 16
select select
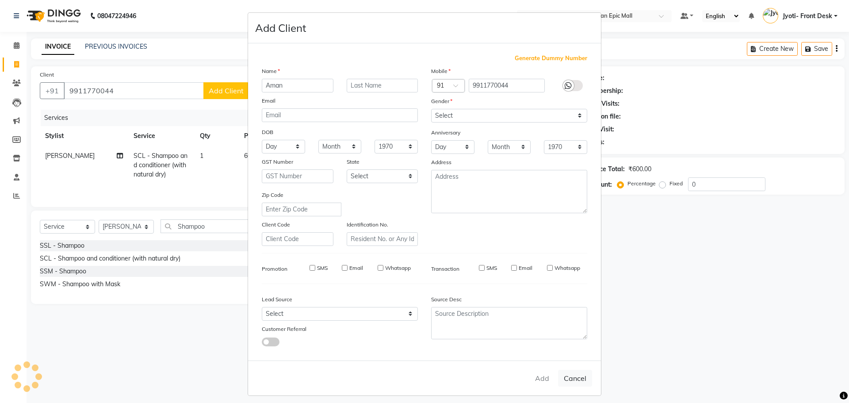
select select
checkbox input "false"
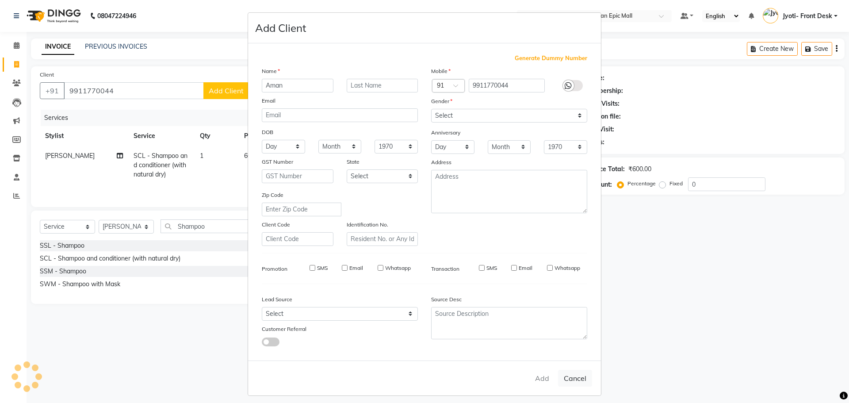
checkbox input "false"
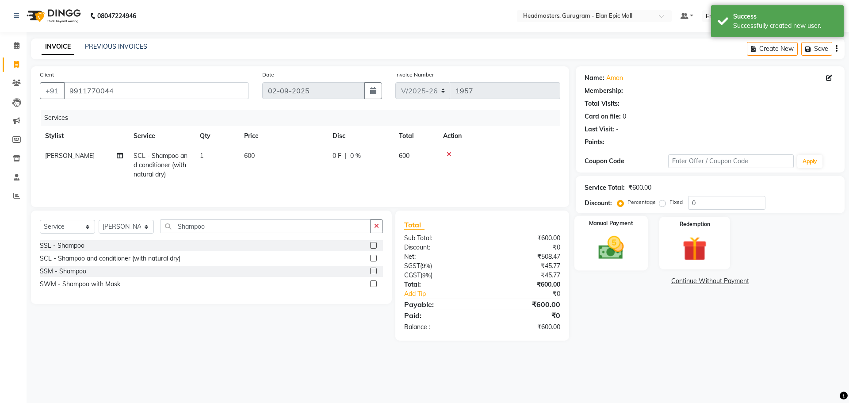
click at [625, 241] on img at bounding box center [611, 247] width 41 height 29
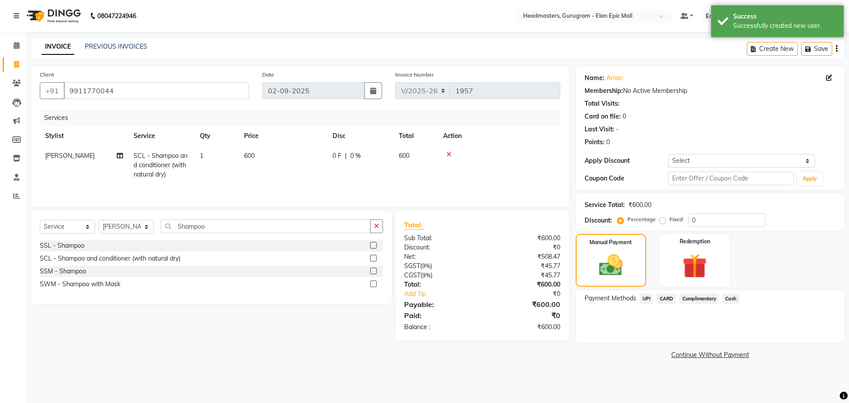
click at [647, 296] on span "UPI" at bounding box center [647, 299] width 14 height 10
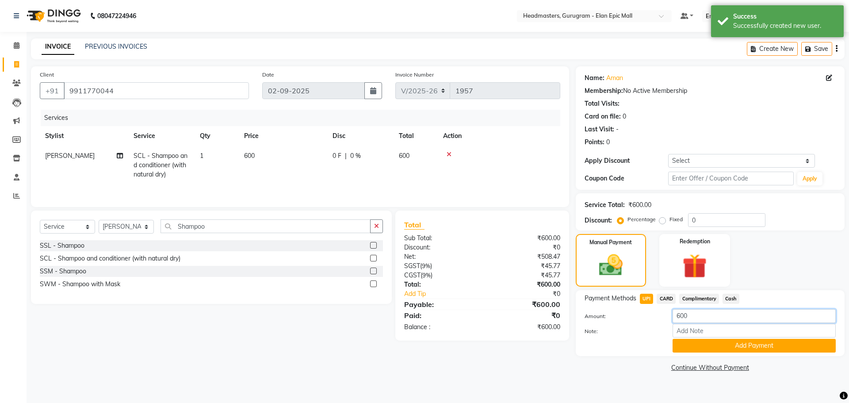
click at [697, 319] on input "600" at bounding box center [754, 316] width 163 height 14
type input "6"
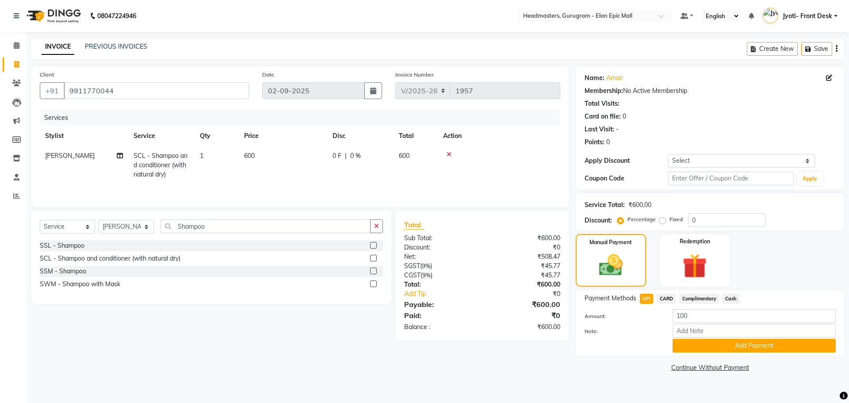
click at [732, 299] on span "Cash" at bounding box center [731, 299] width 17 height 10
click at [707, 314] on input "600" at bounding box center [754, 316] width 163 height 14
type input "6"
type input "500"
click at [714, 348] on button "Add Payment" at bounding box center [754, 346] width 163 height 14
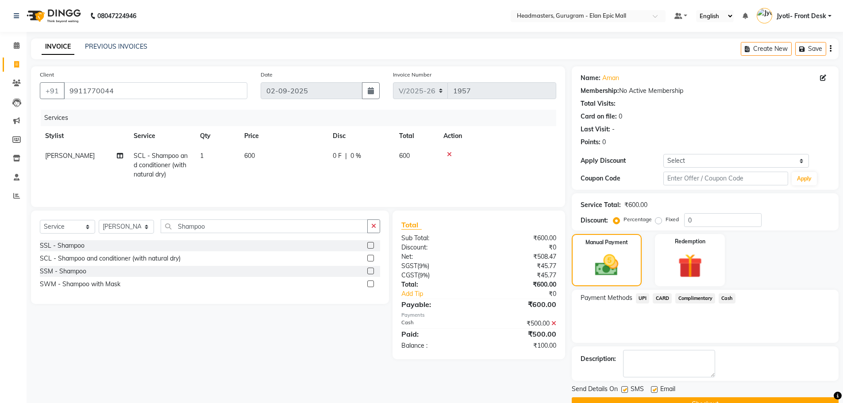
scroll to position [21, 0]
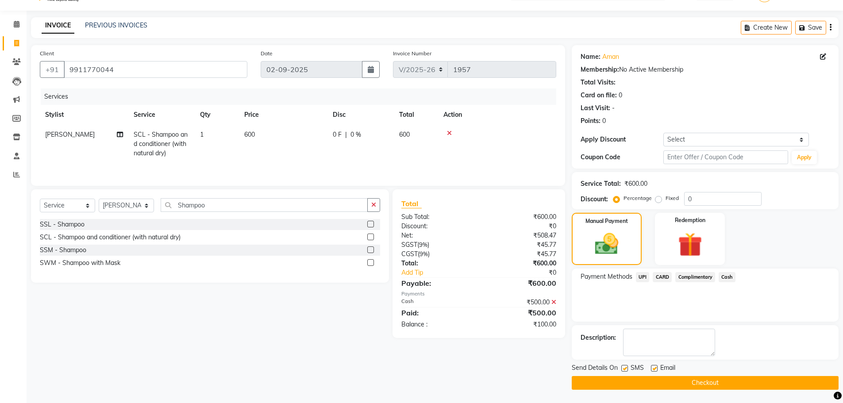
click at [644, 278] on span "UPI" at bounding box center [643, 277] width 14 height 10
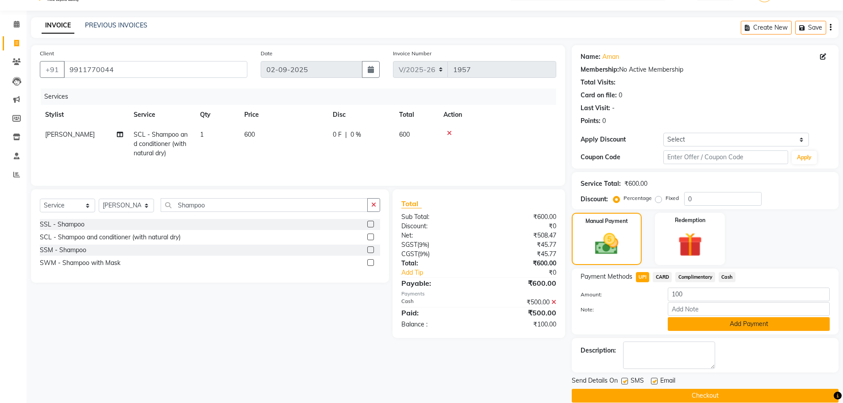
click at [705, 323] on button "Add Payment" at bounding box center [749, 324] width 162 height 14
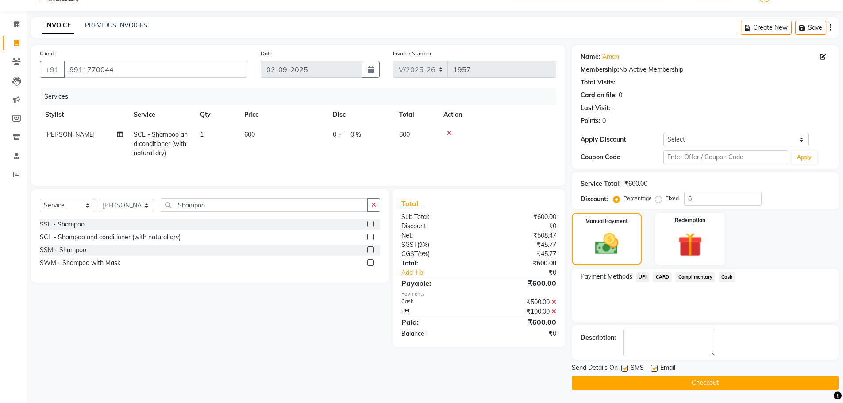
click at [618, 381] on button "Checkout" at bounding box center [705, 383] width 267 height 14
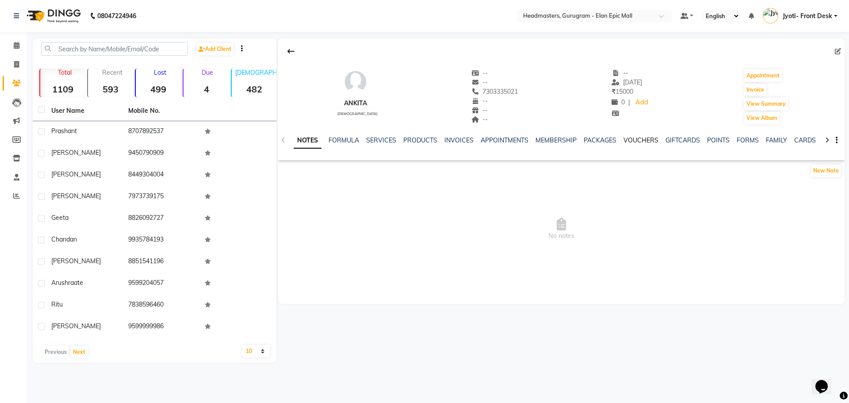
click at [649, 140] on link "VOUCHERS" at bounding box center [641, 140] width 35 height 8
